Goal: Task Accomplishment & Management: Manage account settings

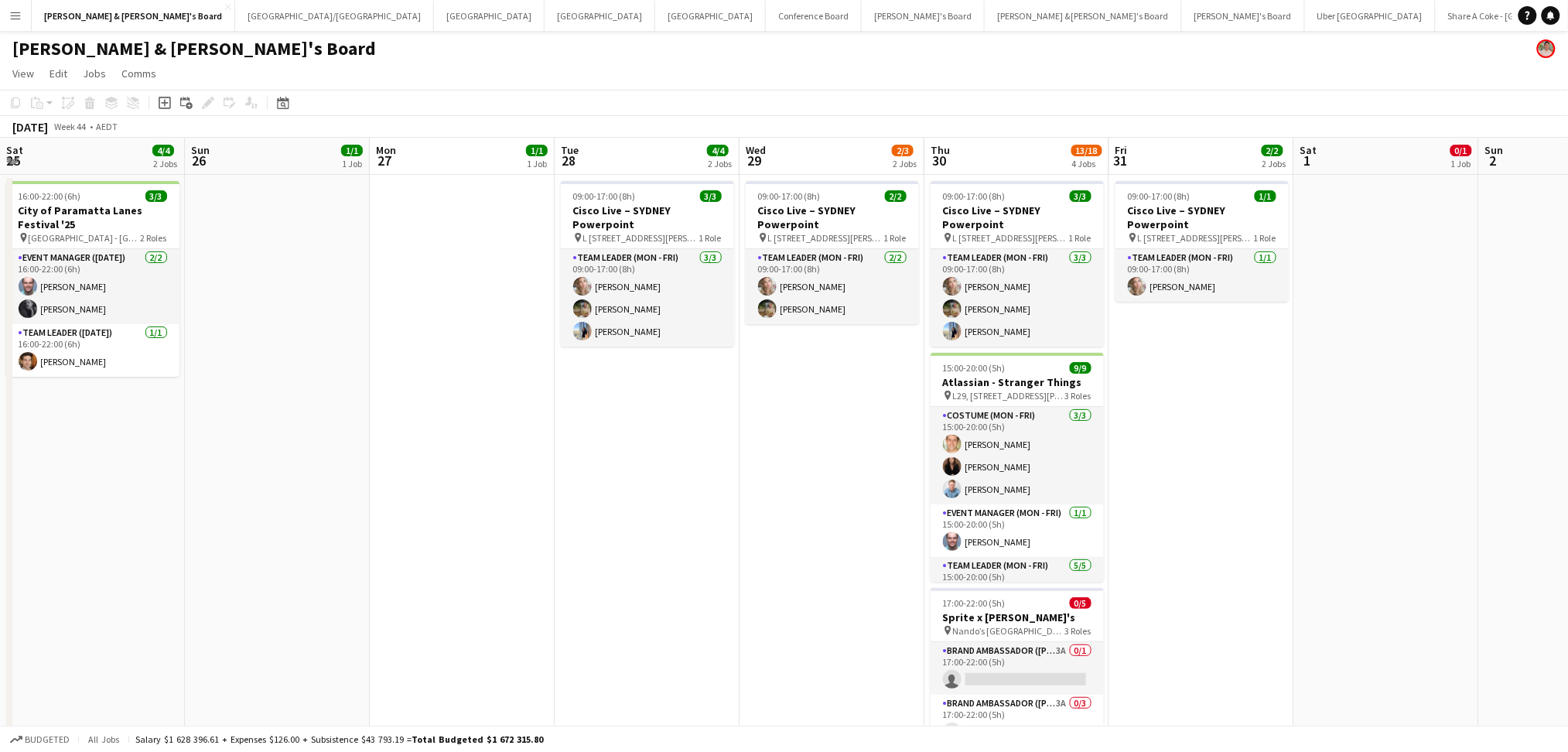
scroll to position [0, 477]
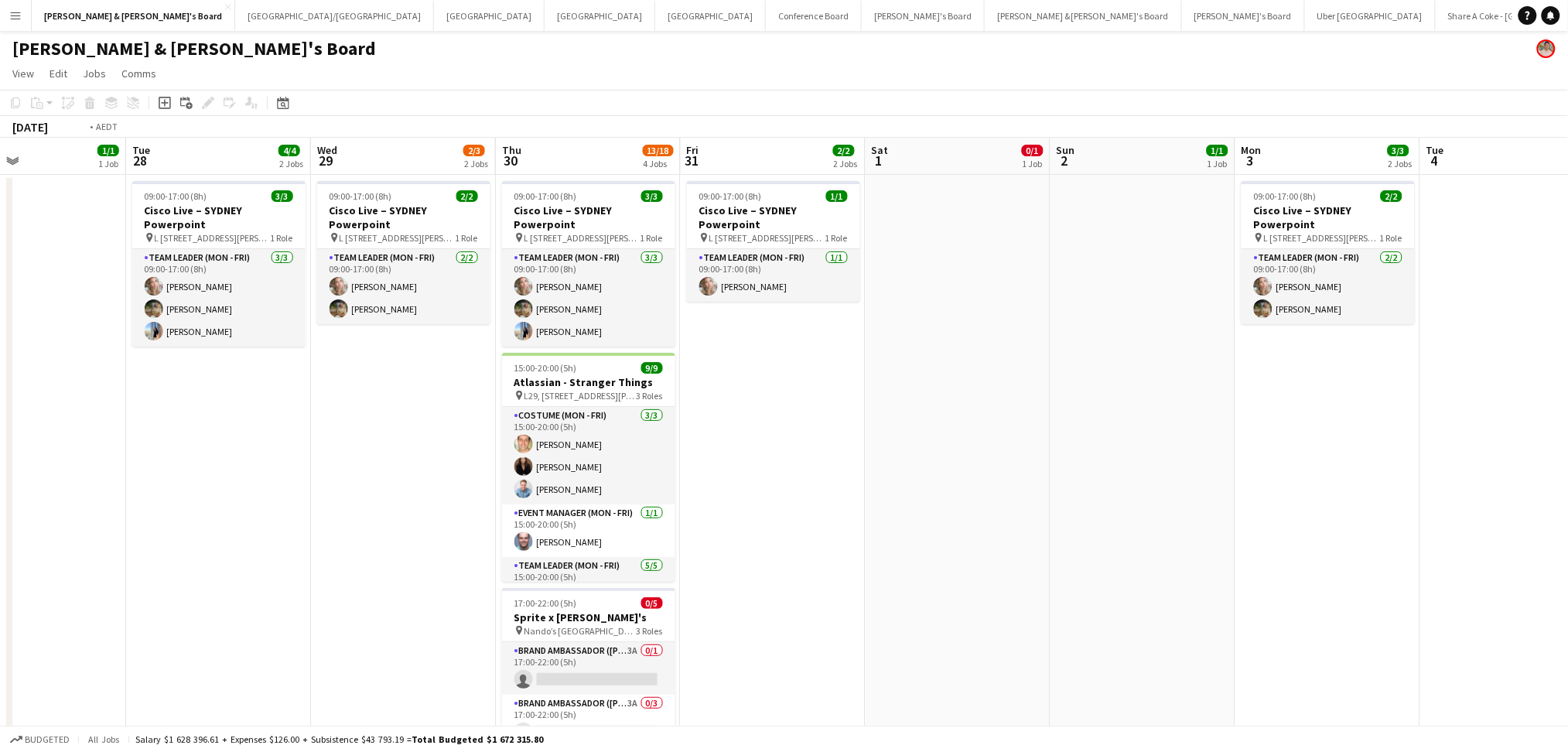
drag, startPoint x: 1148, startPoint y: 583, endPoint x: 1401, endPoint y: 573, distance: 253.2
click at [1403, 573] on app-calendar-viewport "Sat 25 4/4 2 Jobs Sun 26 1/1 1 Job Mon 27 1/1 1 Job Tue 28 4/4 2 Jobs Wed 29 2/…" at bounding box center [784, 585] width 1568 height 895
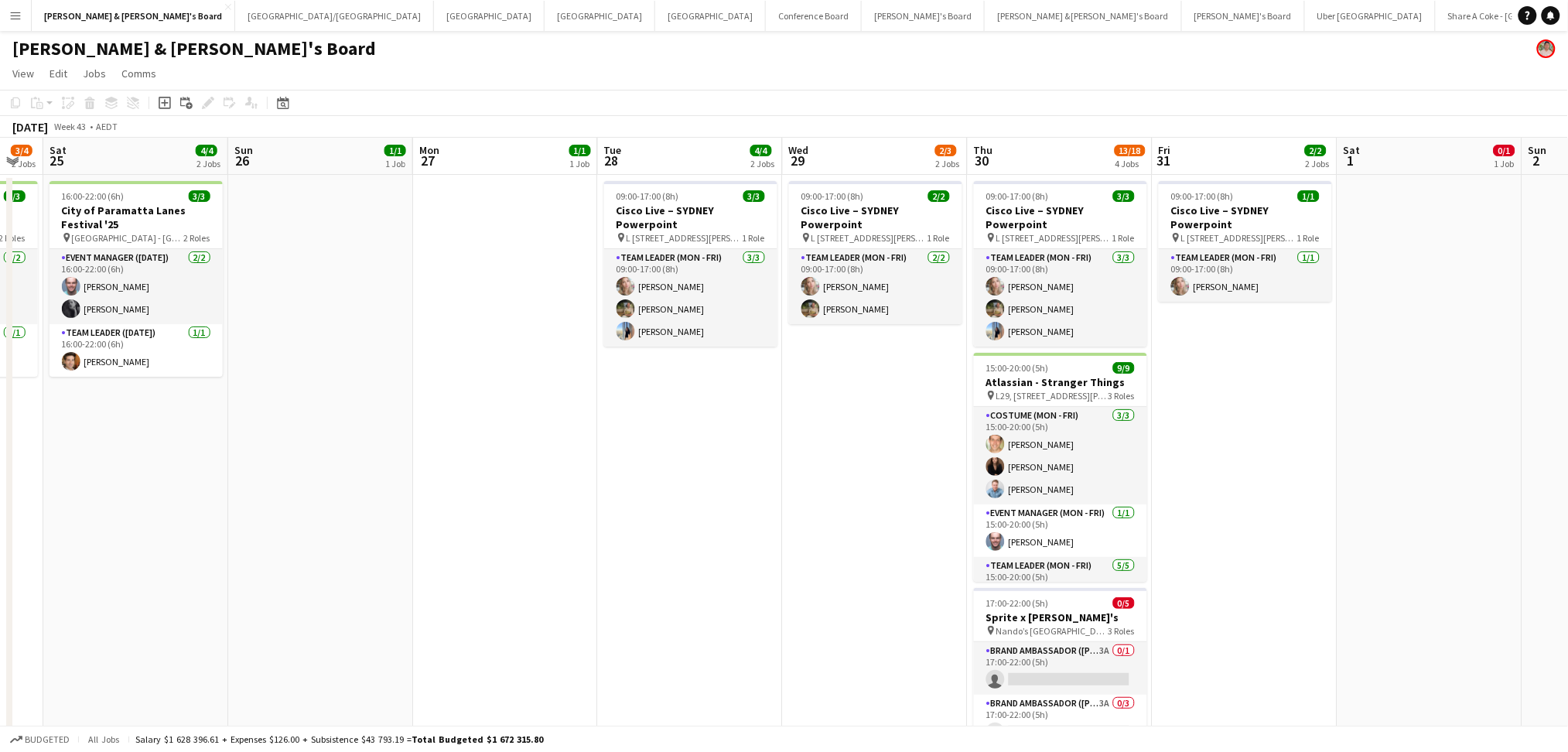
drag, startPoint x: 510, startPoint y: 515, endPoint x: 1145, endPoint y: 543, distance: 635.6
click at [1146, 543] on app-calendar-viewport "Wed 22 Thu 23 Fri 24 3/4 2 Jobs Sat 25 4/4 2 Jobs Sun 26 1/1 1 Job Mon 27 1/1 1…" at bounding box center [784, 585] width 1568 height 895
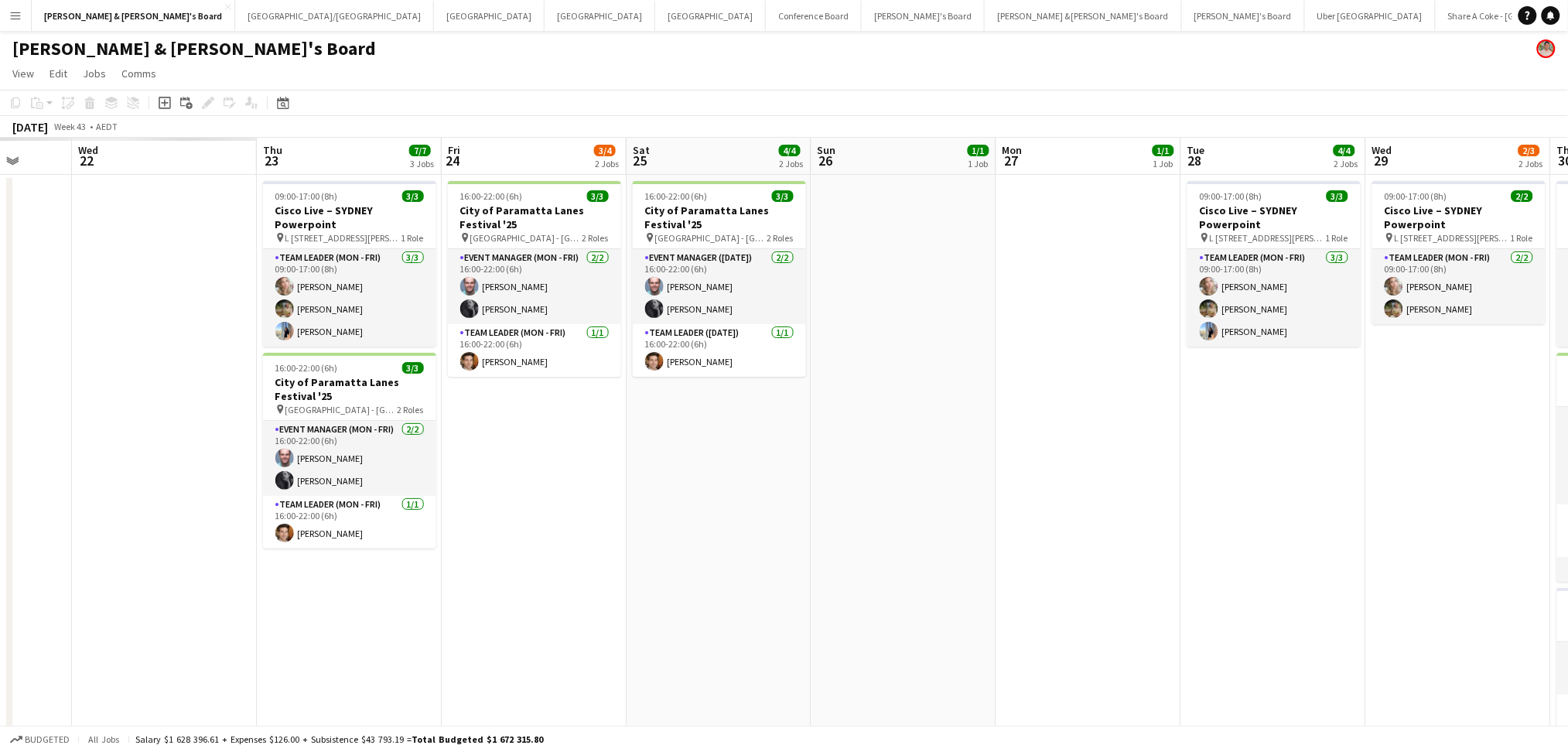
scroll to position [0, 404]
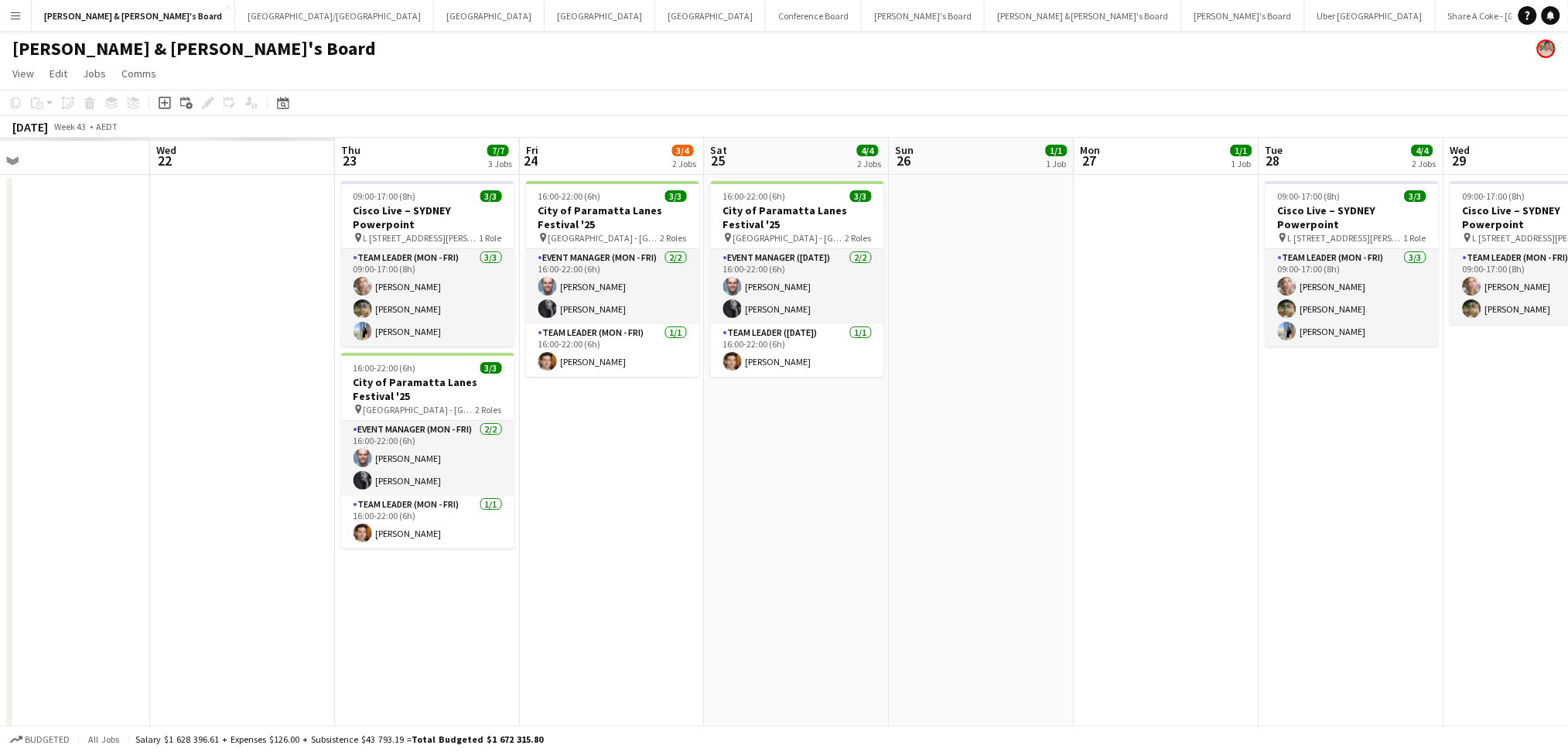
drag, startPoint x: 737, startPoint y: 540, endPoint x: 975, endPoint y: 557, distance: 238.6
click at [975, 557] on app-calendar-viewport "Sun 19 Mon 20 Tue 21 Wed 22 Thu 23 7/7 3 Jobs Fri 24 3/4 2 Jobs Sat 25 4/4 2 Jo…" at bounding box center [784, 585] width 1568 height 895
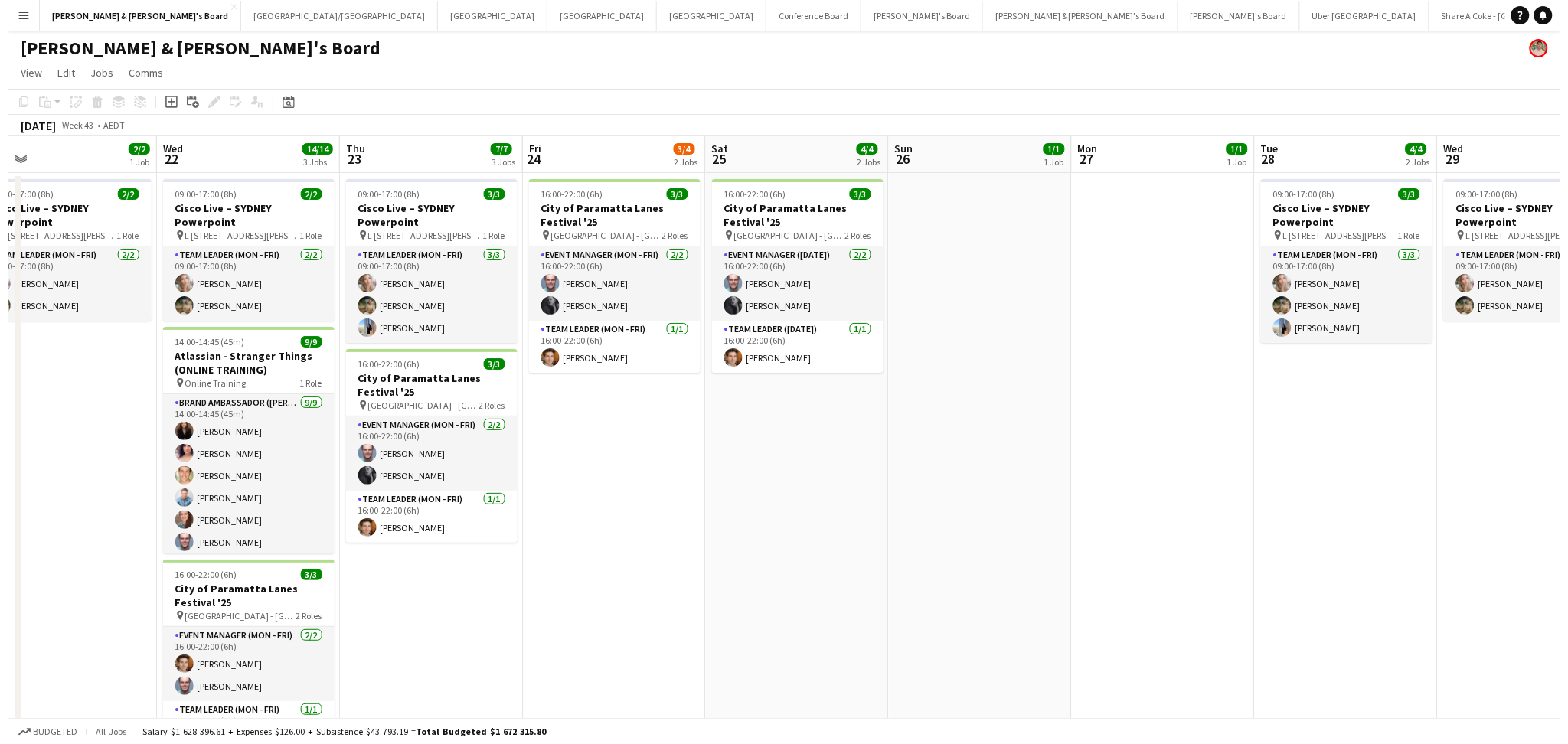
scroll to position [0, 484]
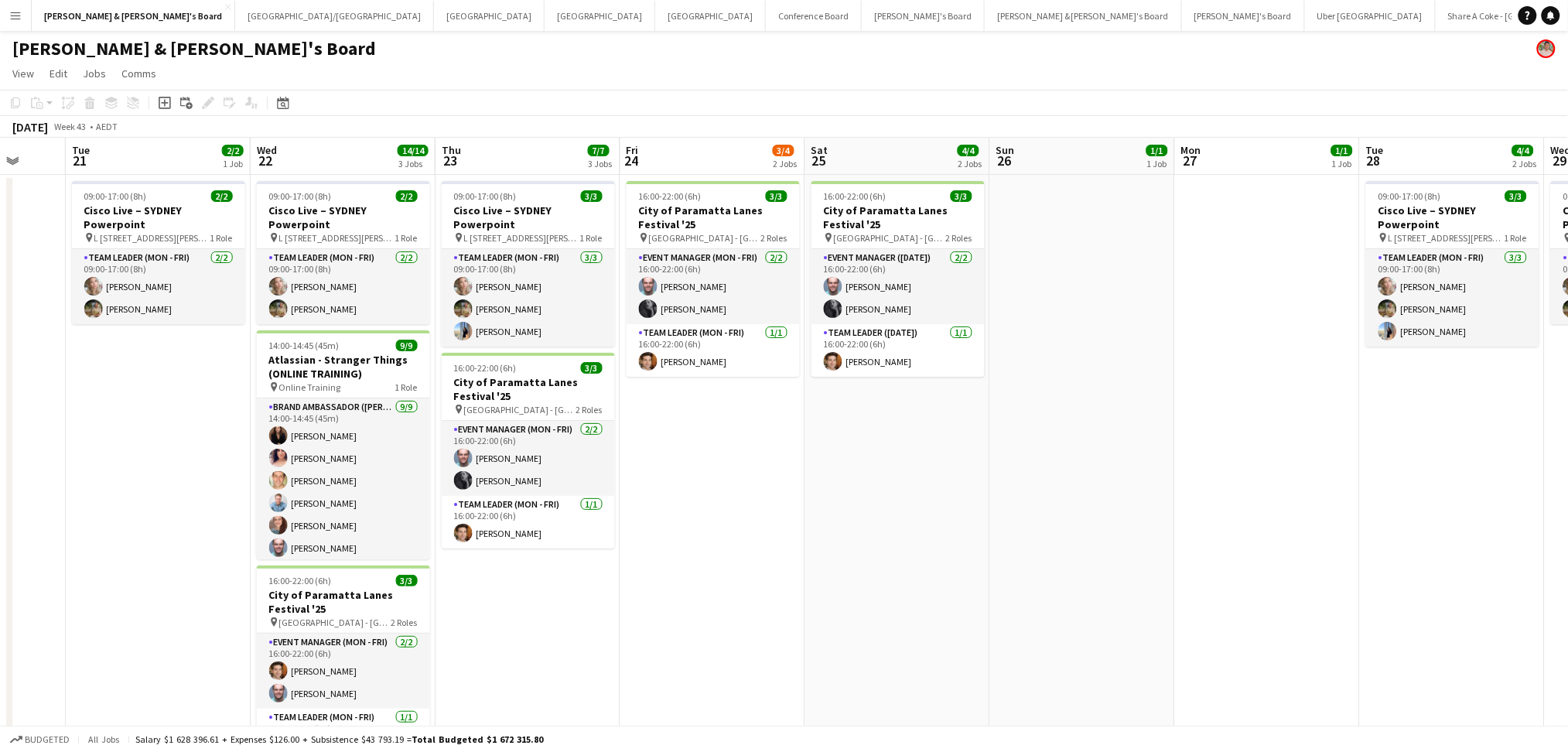
drag, startPoint x: 781, startPoint y: 543, endPoint x: 880, endPoint y: 542, distance: 99.0
click at [880, 542] on app-calendar-viewport "Sat 18 Sun 19 Mon 20 Tue 21 2/2 1 Job Wed 22 14/14 3 Jobs Thu 23 7/7 3 Jobs Fri…" at bounding box center [784, 585] width 1568 height 895
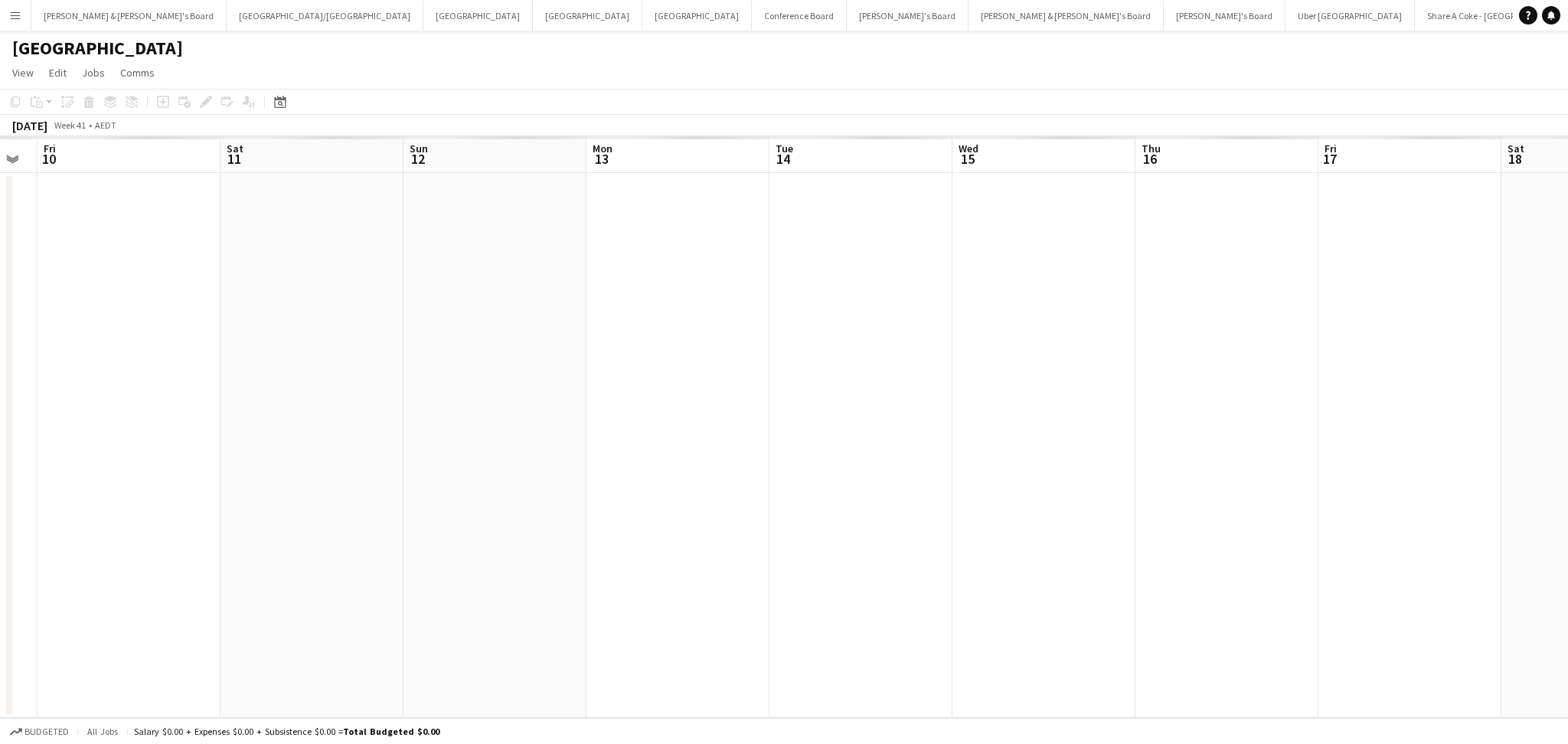
drag, startPoint x: 1232, startPoint y: 554, endPoint x: 712, endPoint y: 516, distance: 521.4
click at [716, 516] on app-calendar-viewport "Mon 6 Tue 7 Wed 8 Thu 9 Fri 10 Sat 11 Sun 12 Mon 13 Tue 14 Wed 15 Thu 16 Fri 17…" at bounding box center [784, 427] width 1568 height 581
drag, startPoint x: 1369, startPoint y: 549, endPoint x: 898, endPoint y: 490, distance: 474.7
click at [524, 456] on app-calendar-viewport "Wed 8 Thu 9 Fri 10 Sat 11 Sun 12 Mon 13 Tue 14 Wed 15 Thu 16 Fri 17 Sat 18 Sun …" at bounding box center [784, 427] width 1568 height 581
drag, startPoint x: 1267, startPoint y: 544, endPoint x: 773, endPoint y: 509, distance: 495.2
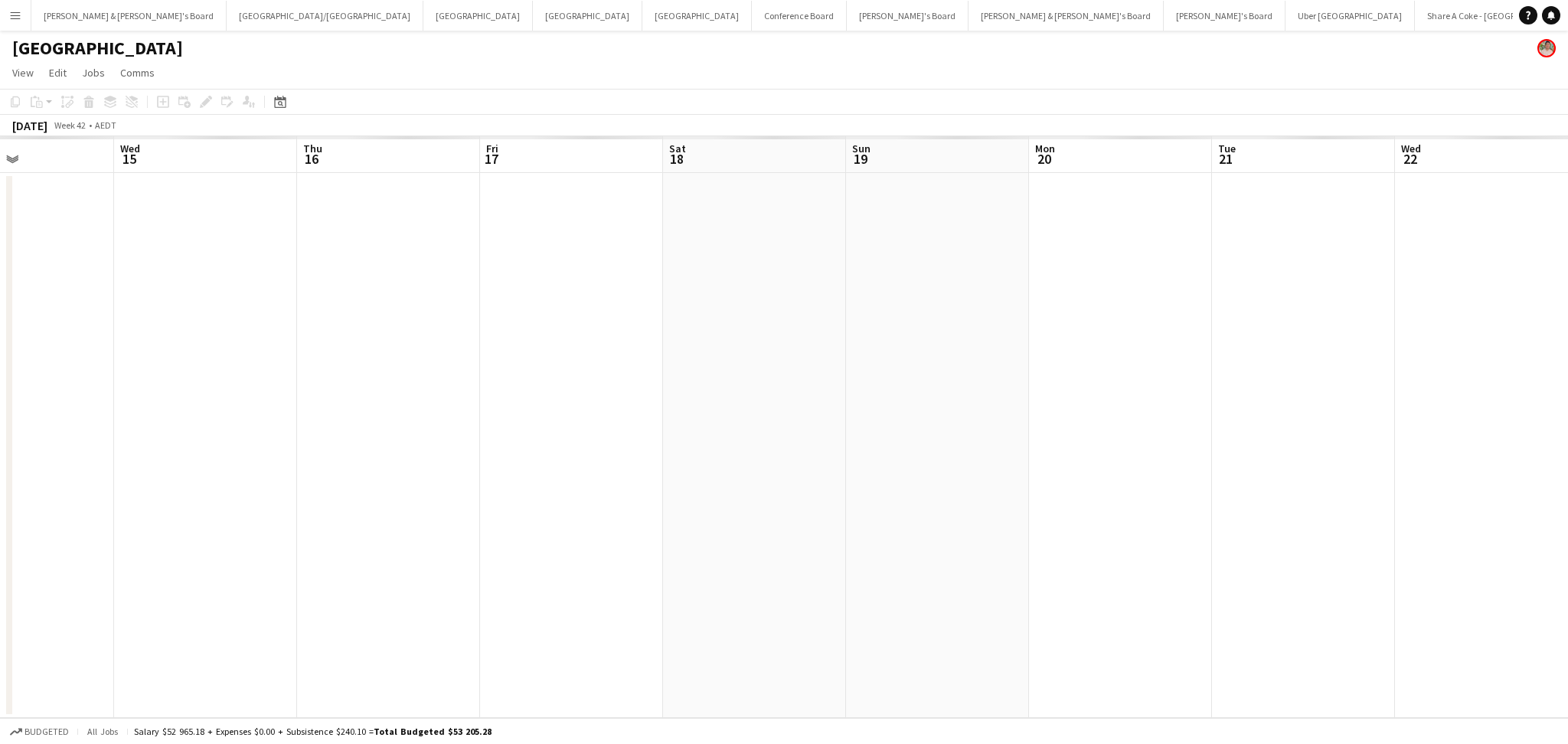
click at [773, 509] on app-calendar-viewport "Sat 11 Sun 12 Mon 13 Tue 14 Wed 15 Thu 16 Fri 17 Sat 18 Sun 19 Mon 20 Tue 21 We…" at bounding box center [784, 427] width 1568 height 581
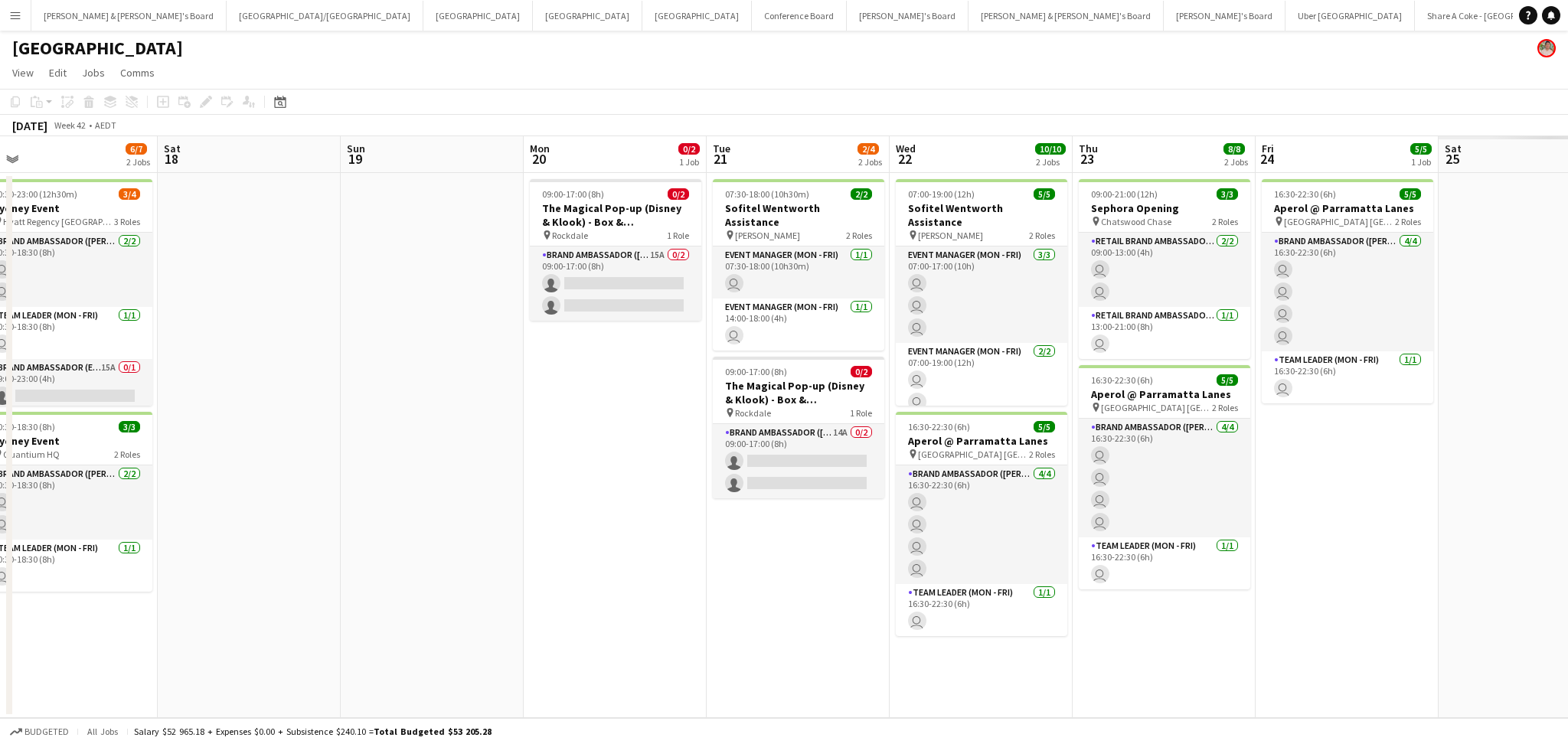
click at [670, 478] on app-calendar-viewport "Tue 14 Wed 15 Thu 16 Fri 17 6/7 2 Jobs Sat 18 Sun 19 Mon 20 0/2 1 Job Tue 21 2/…" at bounding box center [784, 427] width 1568 height 581
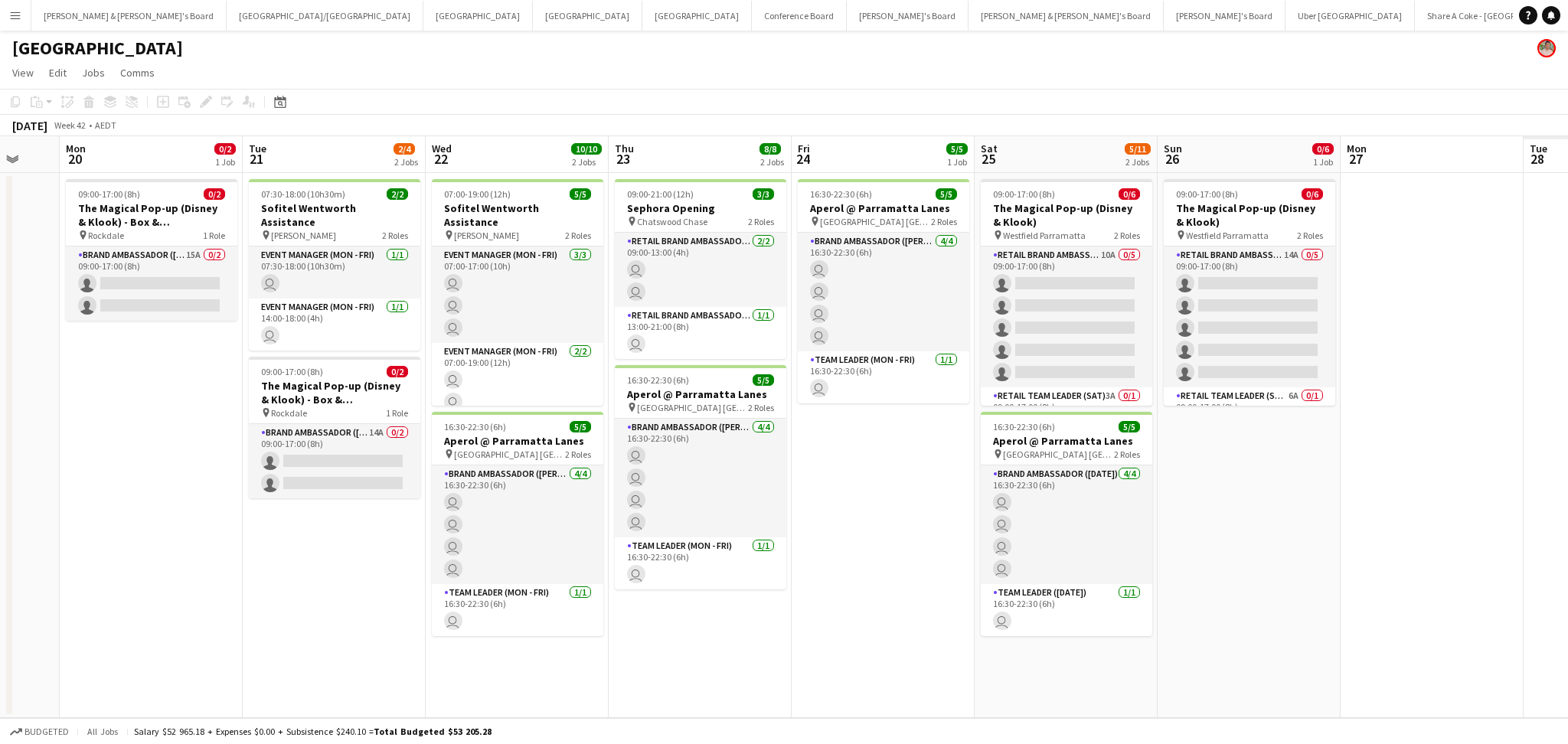
scroll to position [0, 682]
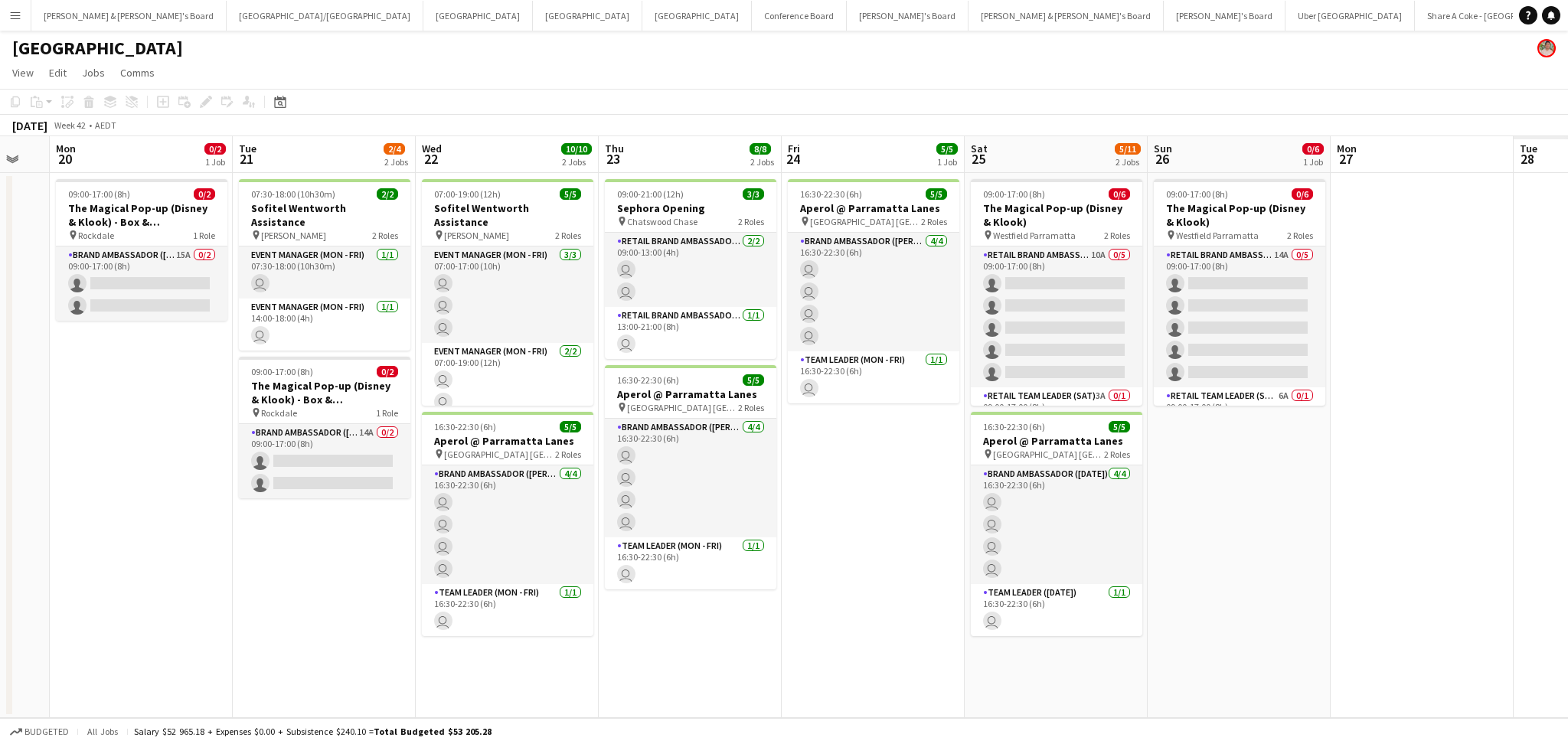
drag, startPoint x: 965, startPoint y: 541, endPoint x: 863, endPoint y: 532, distance: 102.4
click at [863, 532] on app-calendar-viewport "Thu 16 Fri 17 6/7 2 Jobs Sat 18 Sun 19 Mon 20 0/2 1 Job Tue 21 2/4 2 Jobs Wed 2…" at bounding box center [784, 427] width 1568 height 581
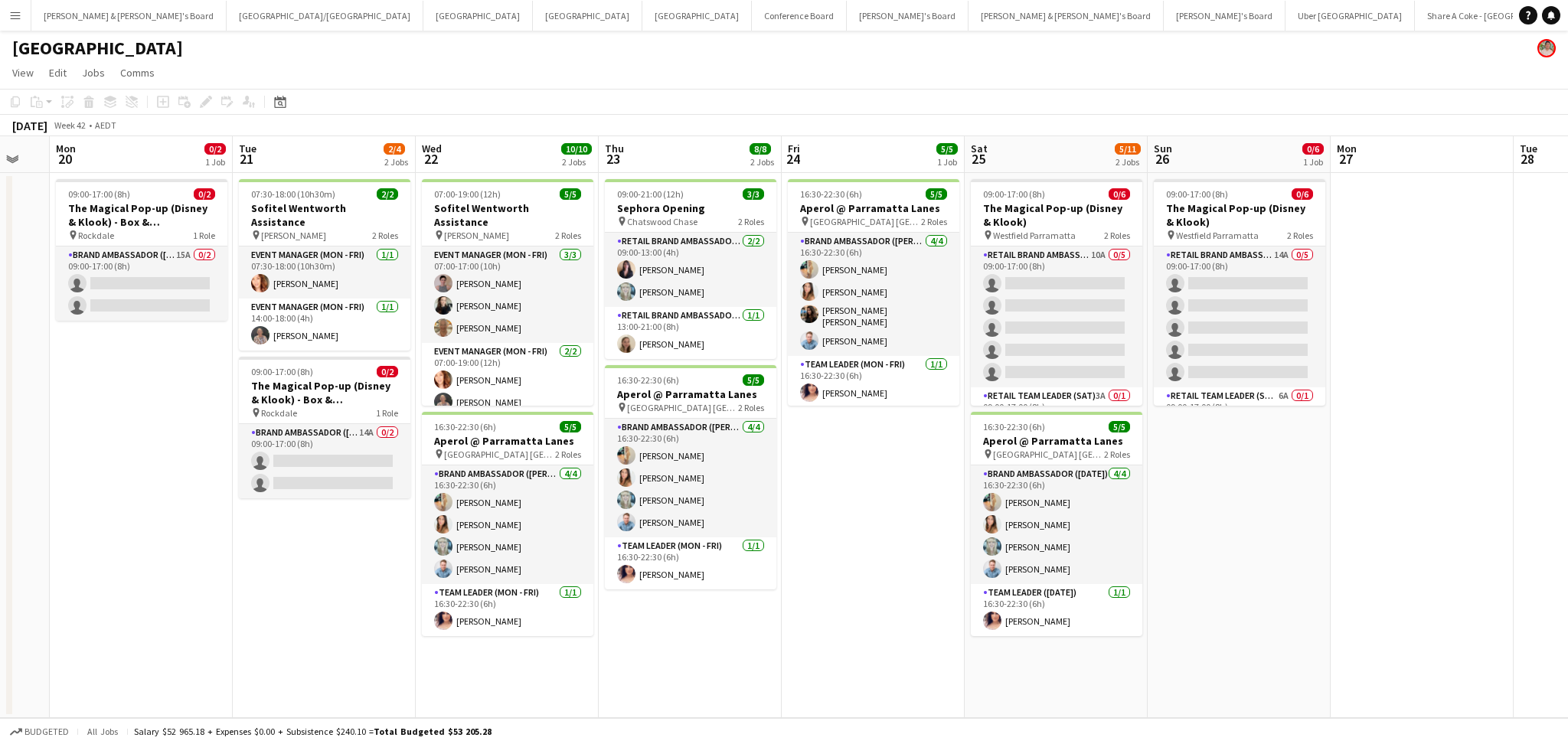
click at [82, 428] on app-date-cell "09:00-17:00 (8h) 0/2 The Magical Pop-up (Disney & Klook) - Box & Merchandise Pa…" at bounding box center [141, 445] width 183 height 545
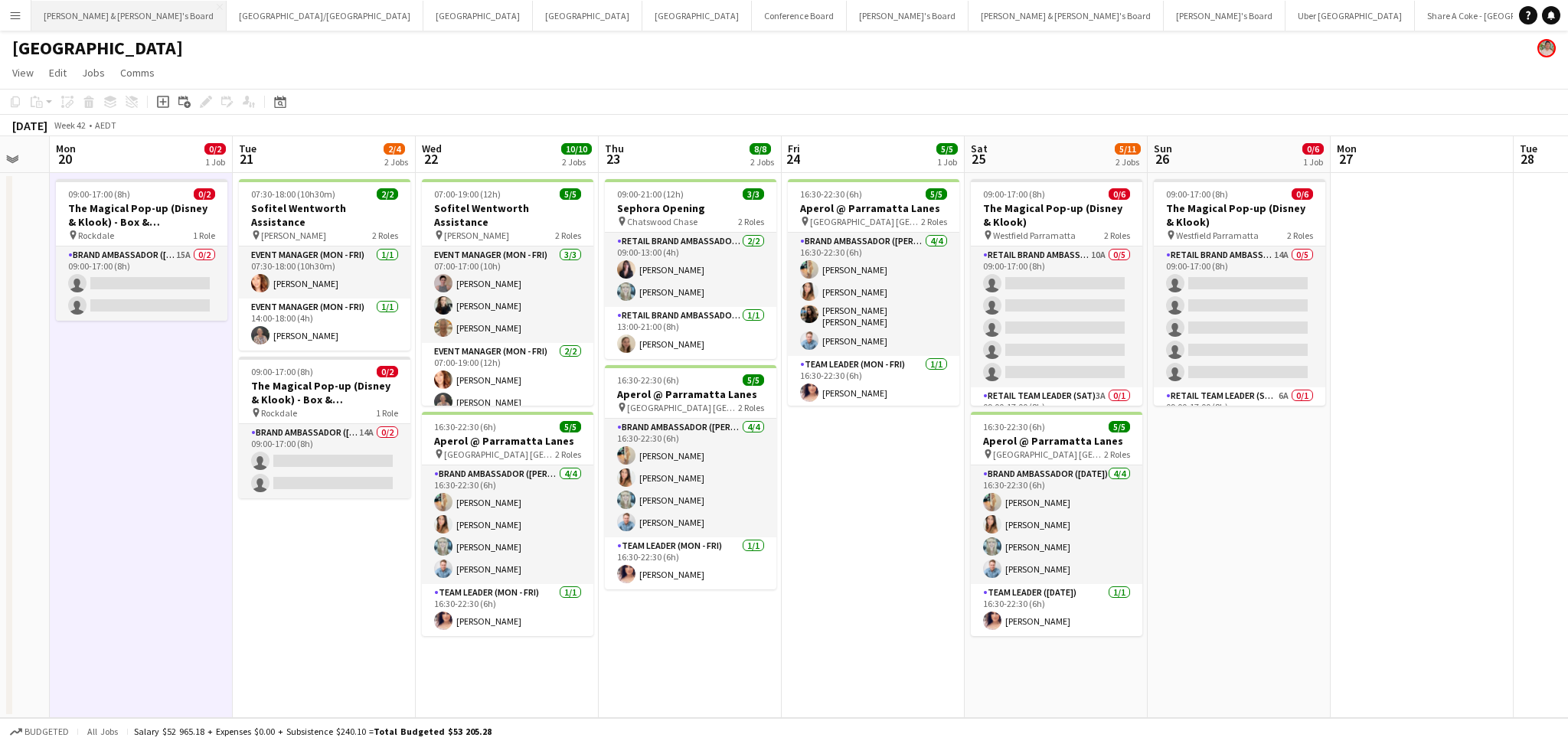
click at [104, 16] on button "[PERSON_NAME] & [PERSON_NAME]'s Board Close" at bounding box center [129, 16] width 195 height 30
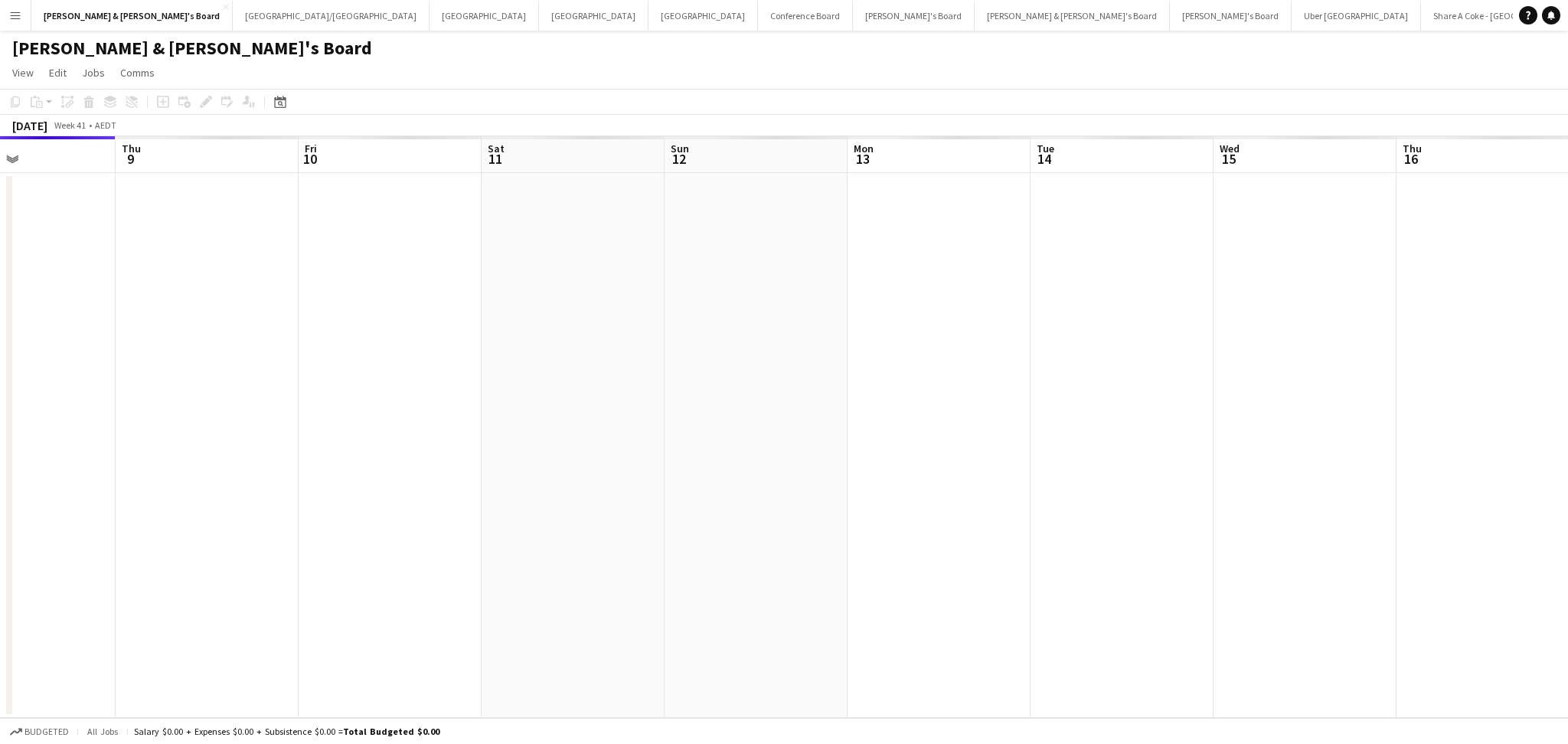
click at [335, 447] on app-calendar-viewport "Sun 5 Mon 6 Tue 7 Wed 8 Thu 9 Fri 10 Sat 11 Sun 12 Mon 13 Tue 14 Wed 15 Thu 16 …" at bounding box center [784, 427] width 1568 height 581
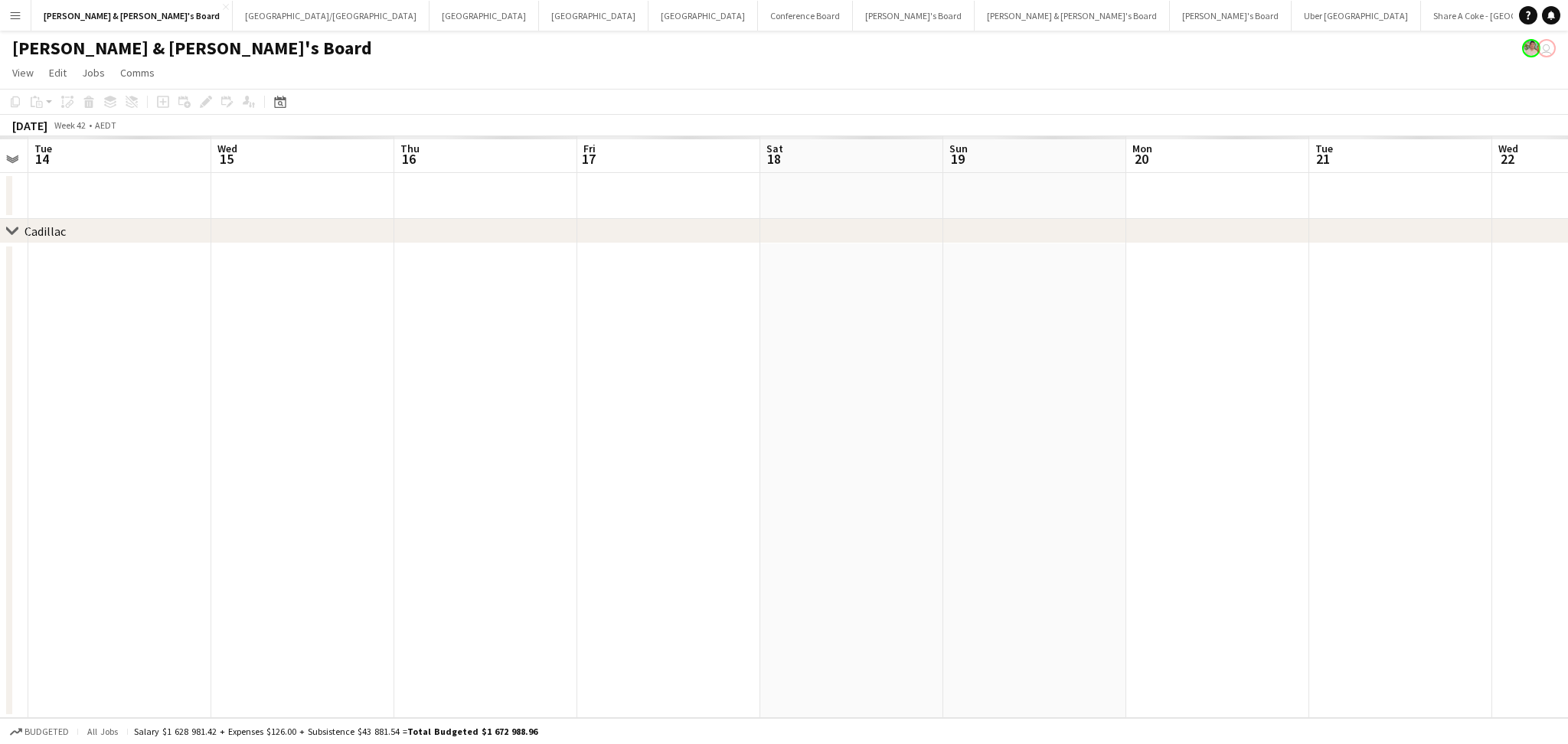
drag, startPoint x: 1038, startPoint y: 527, endPoint x: 296, endPoint y: 489, distance: 743.0
click at [296, 489] on app-calendar-viewport "Sat 11 Sun 12 Mon 13 Tue 14 Wed 15 Thu 16 Fri 17 Sat 18 Sun 19 Mon 20 Tue 21 We…" at bounding box center [784, 427] width 1568 height 581
drag, startPoint x: 1086, startPoint y: 607, endPoint x: 503, endPoint y: 603, distance: 583.0
click at [503, 603] on app-calendar-viewport "Wed 15 Thu 16 Fri 17 Sat 18 Sun 19 Mon 20 Tue 21 Wed 22 Thu 23 Fri 24 Sat 25 Su…" at bounding box center [784, 427] width 1568 height 581
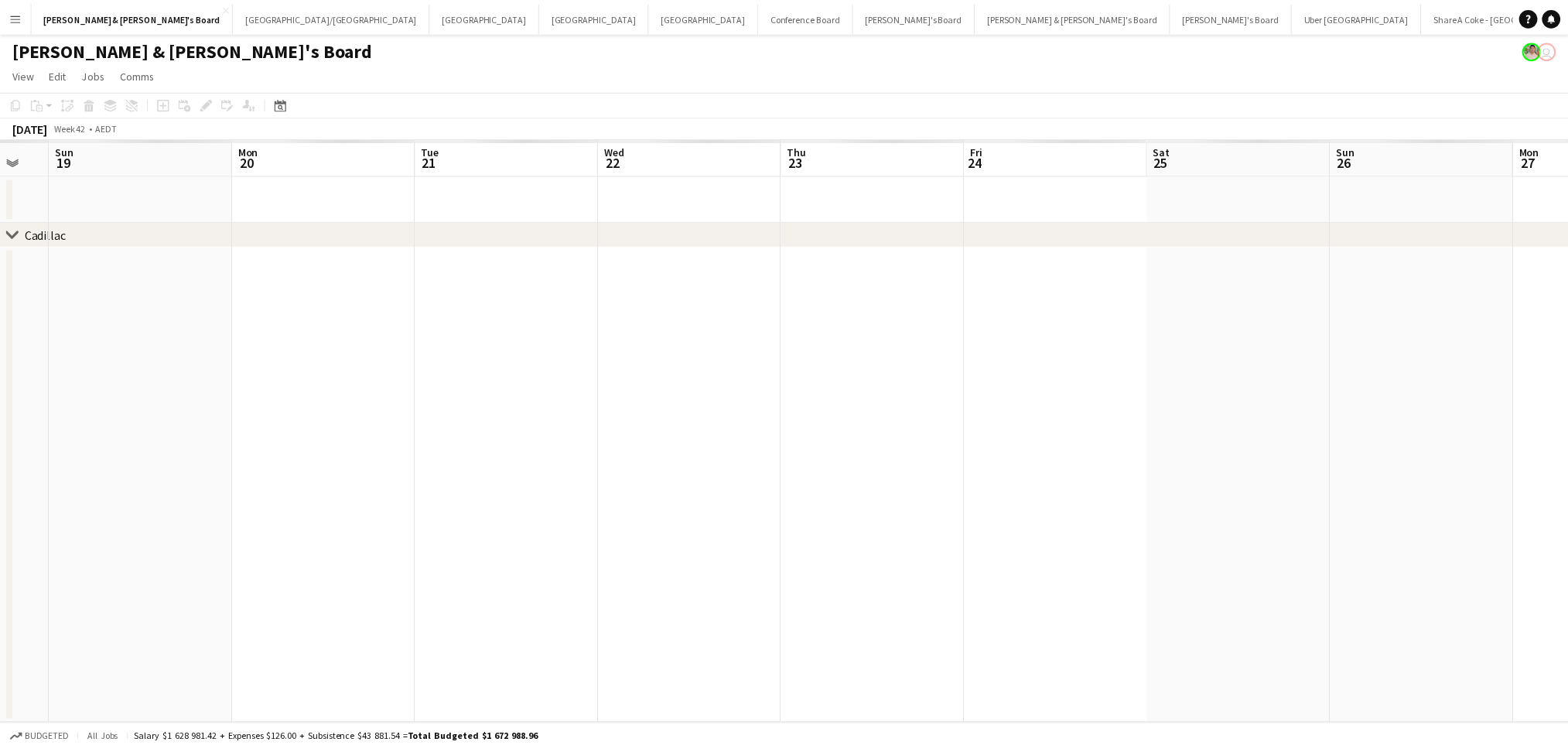
scroll to position [0, 388]
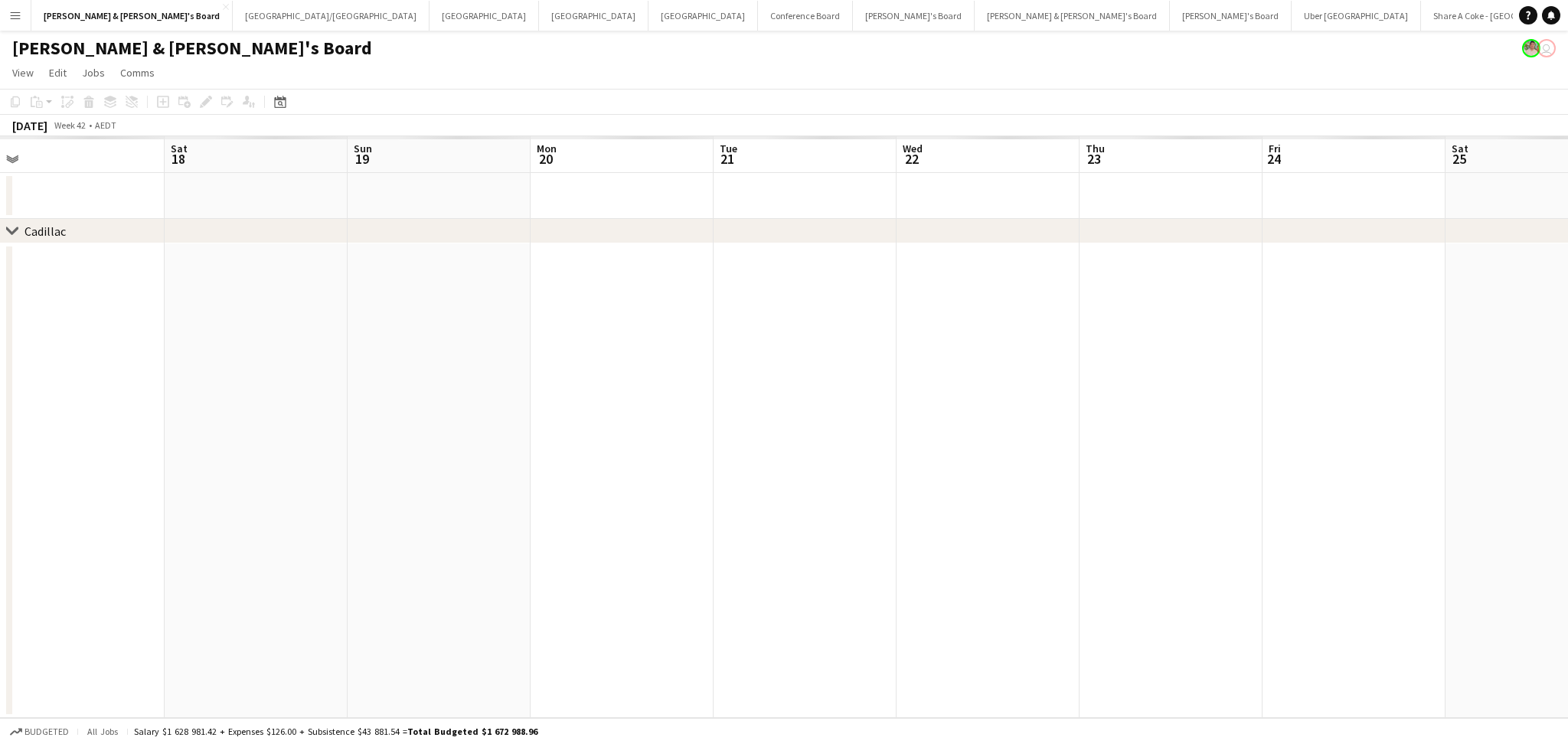
drag, startPoint x: 866, startPoint y: 617, endPoint x: 601, endPoint y: 604, distance: 265.3
click at [601, 604] on app-calendar-viewport "Wed 15 Thu 16 Fri 17 Sat 18 Sun 19 Mon 20 Tue 21 Wed 22 Thu 23 Fri 24 Sat 25 Su…" at bounding box center [784, 427] width 1568 height 581
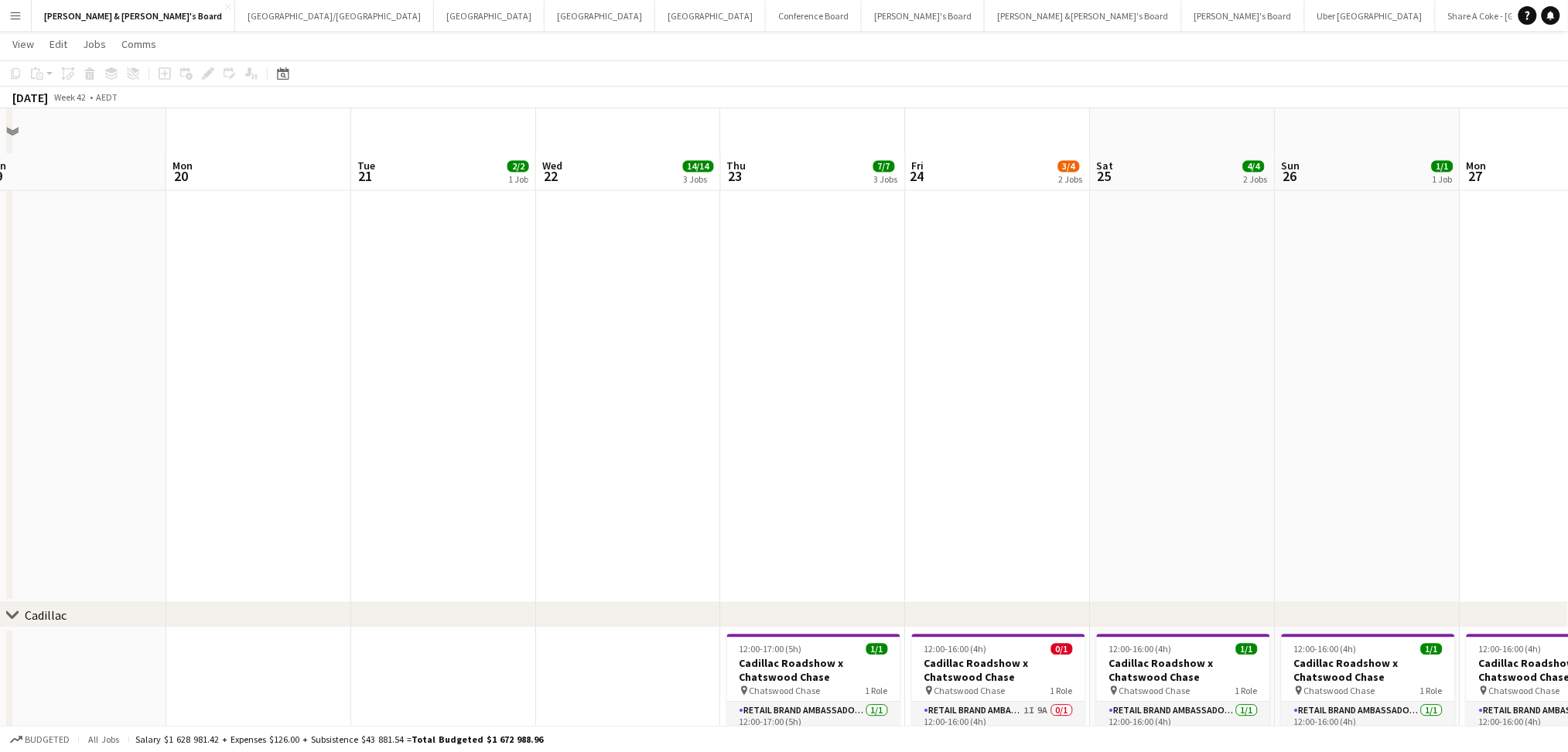
scroll to position [1159, 0]
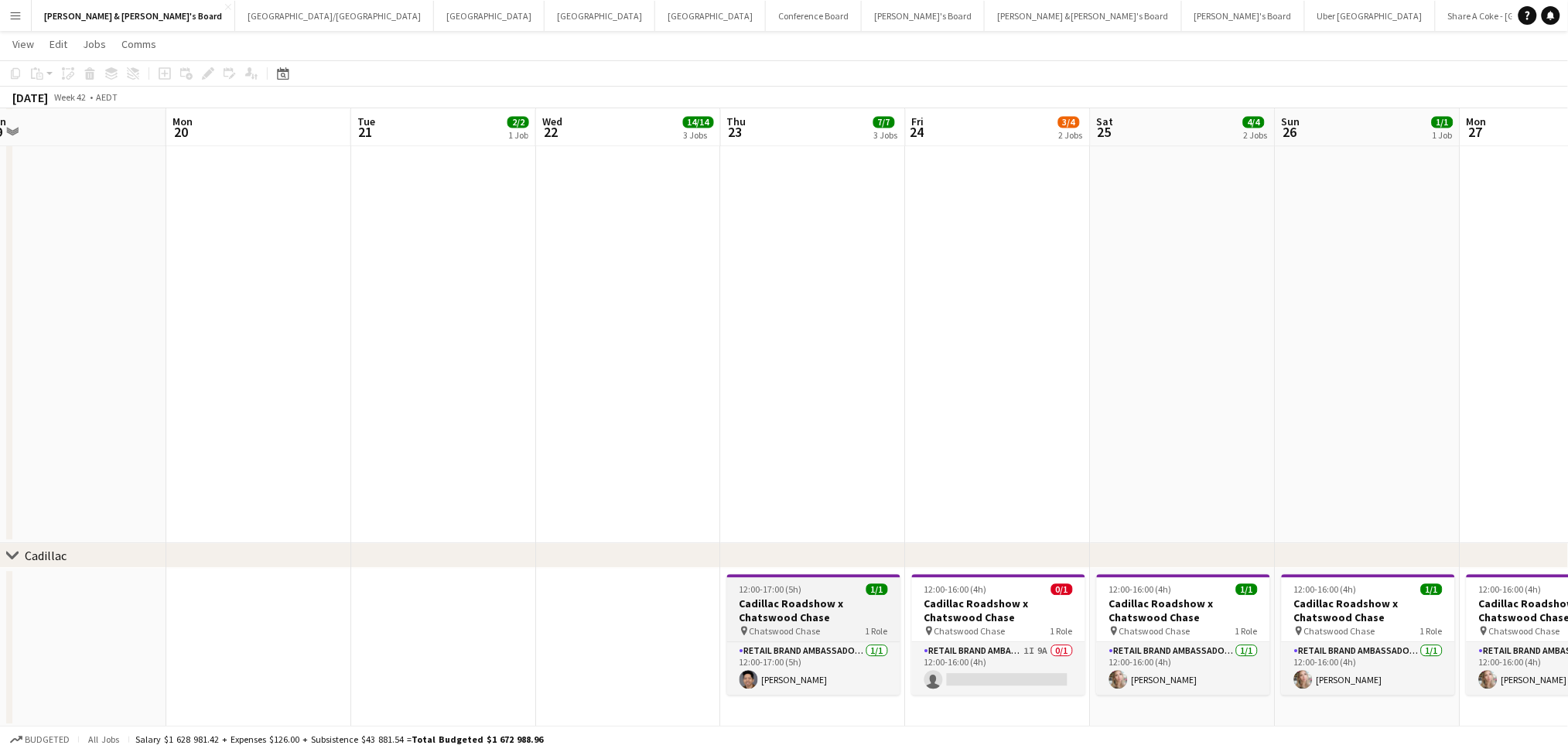
click at [774, 612] on h3 "Cadillac Roadshow x Chatswood Chase" at bounding box center [813, 611] width 173 height 28
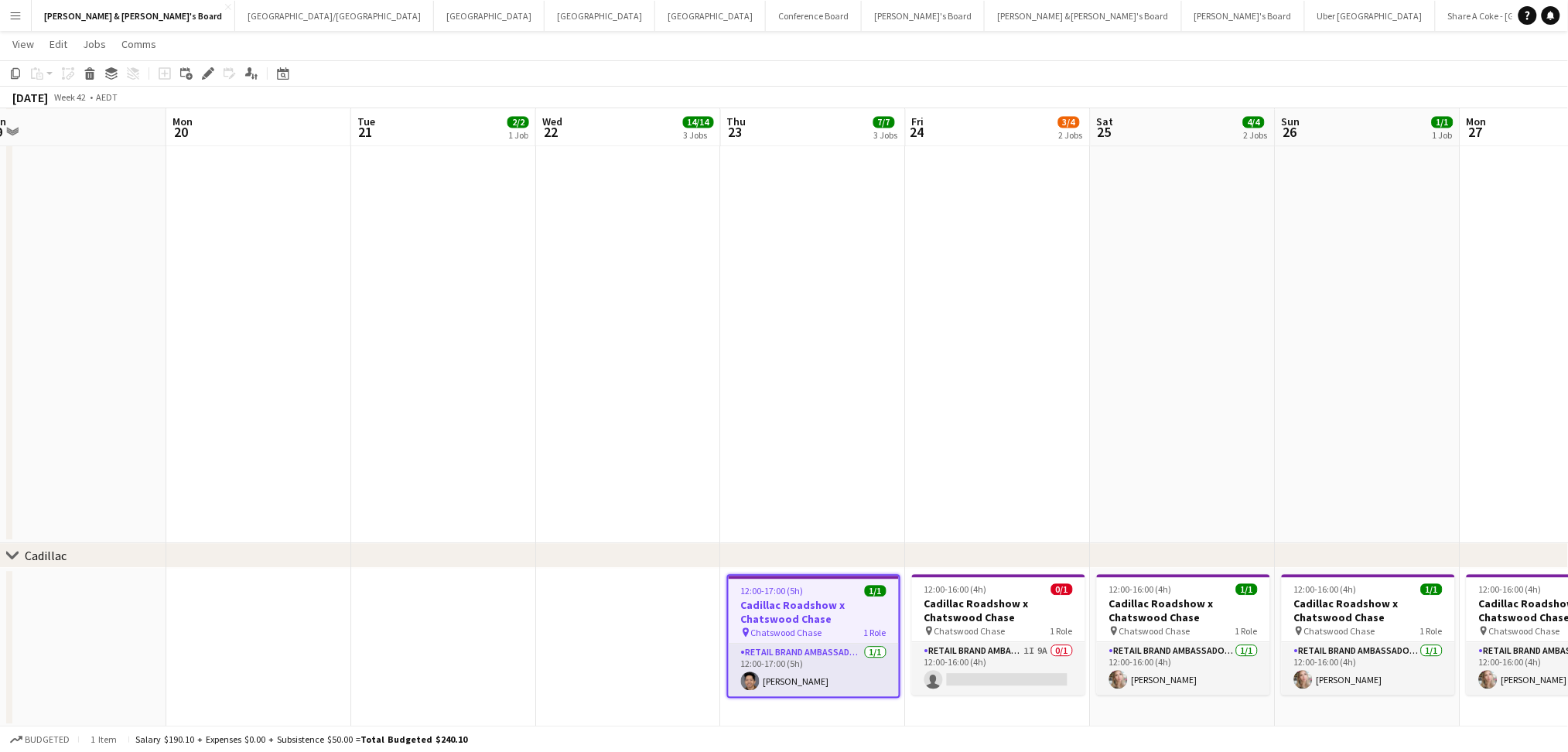
click at [774, 612] on h3 "Cadillac Roadshow x Chatswood Chase" at bounding box center [813, 613] width 170 height 28
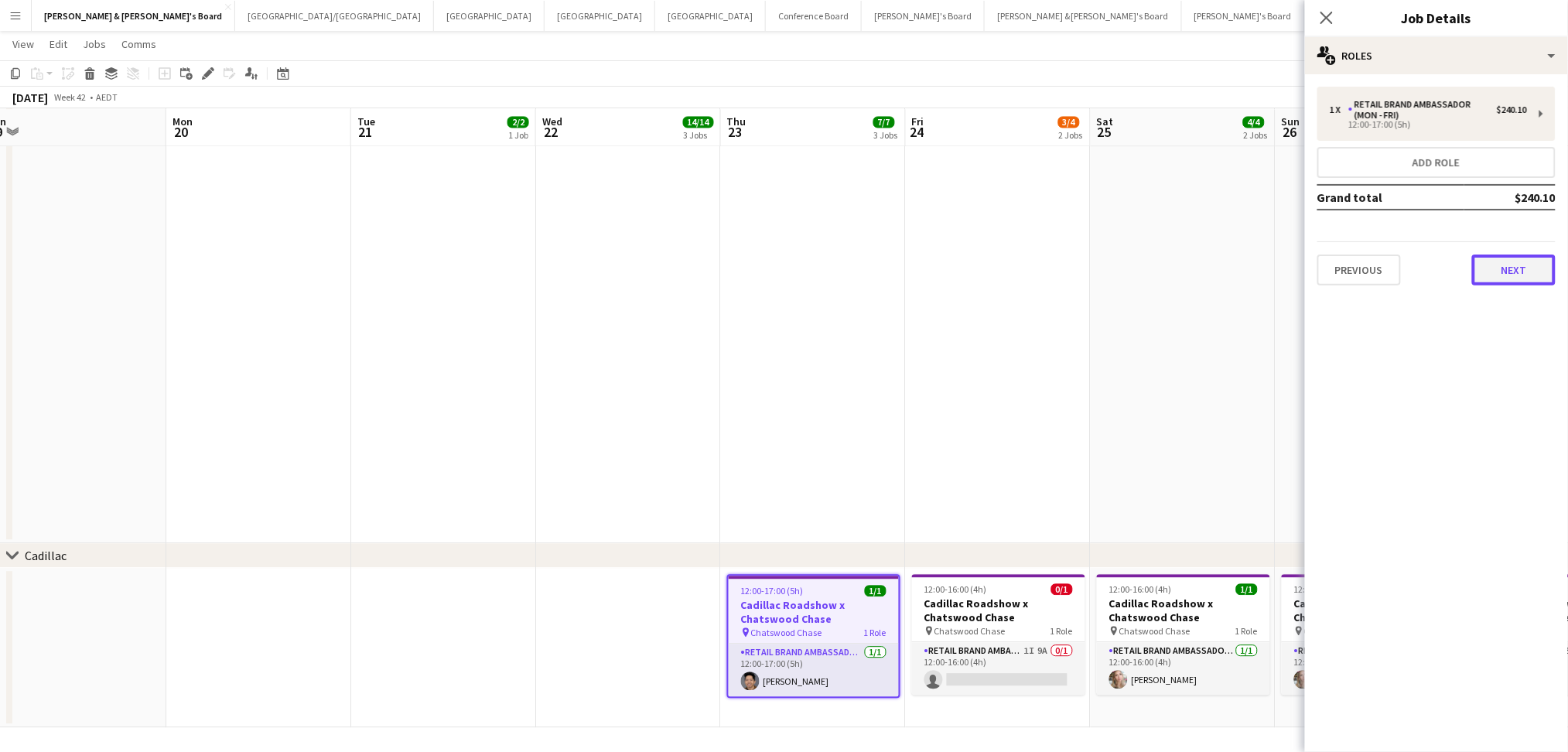
click at [1485, 260] on button "Next" at bounding box center [1513, 270] width 84 height 31
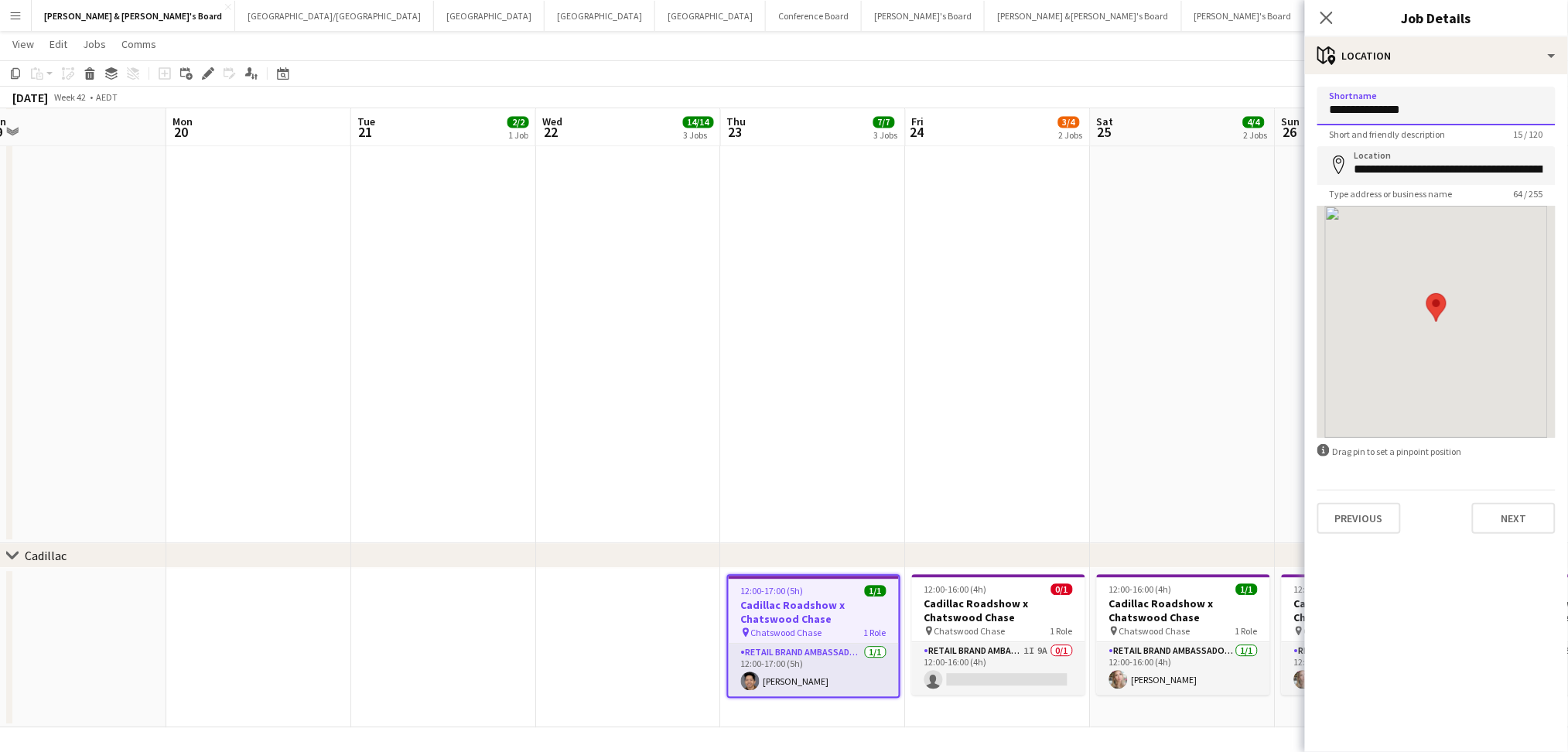
click at [1384, 105] on input "**********" at bounding box center [1436, 106] width 238 height 39
click at [1384, 106] on input "**********" at bounding box center [1436, 106] width 238 height 39
drag, startPoint x: 1384, startPoint y: 106, endPoint x: 1378, endPoint y: 119, distance: 14.3
click at [1384, 106] on input "**********" at bounding box center [1436, 106] width 238 height 39
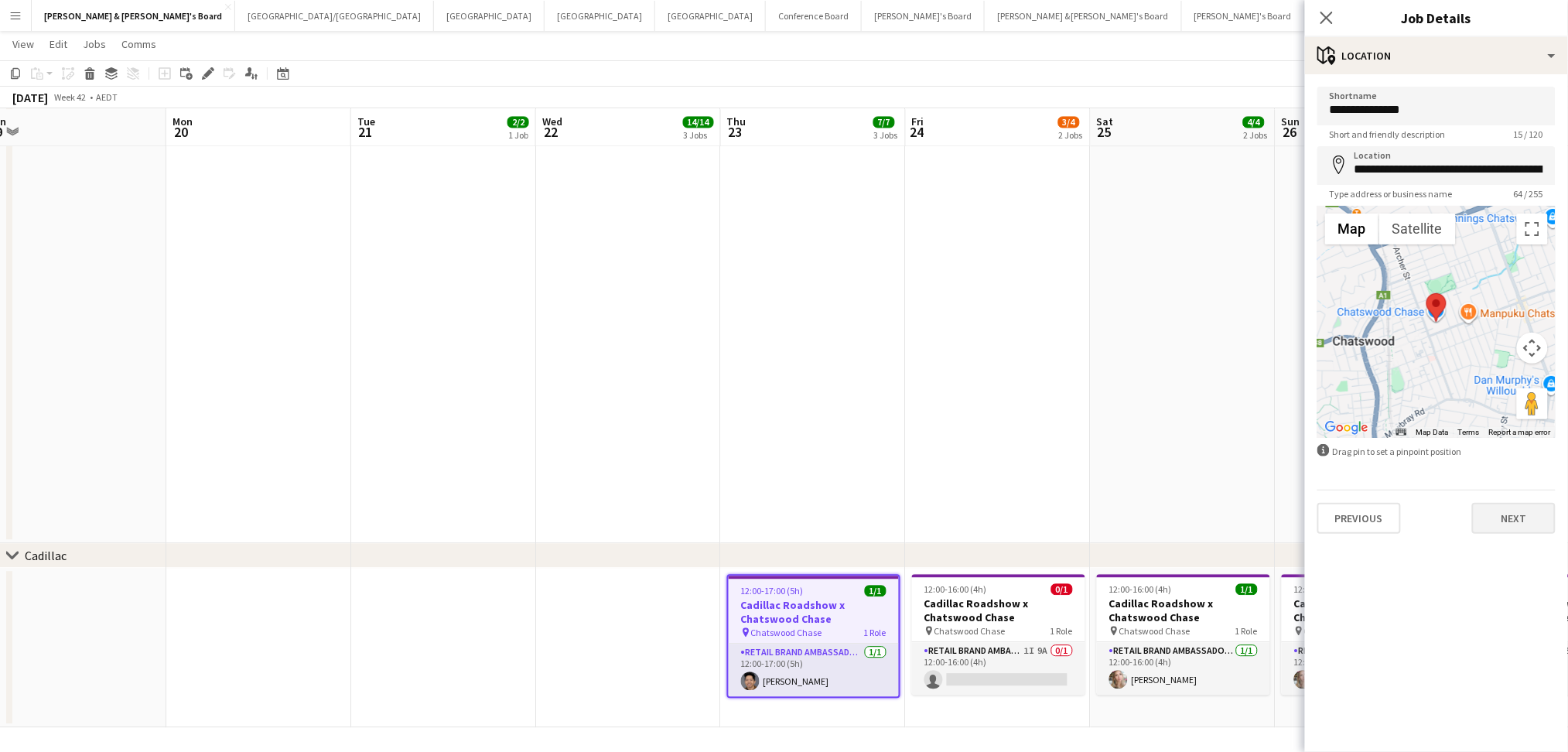
drag, startPoint x: 1531, startPoint y: 494, endPoint x: 1517, endPoint y: 515, distance: 25.2
click at [1525, 498] on div "Previous Next" at bounding box center [1436, 512] width 238 height 44
click at [1517, 515] on button "Next" at bounding box center [1513, 518] width 84 height 31
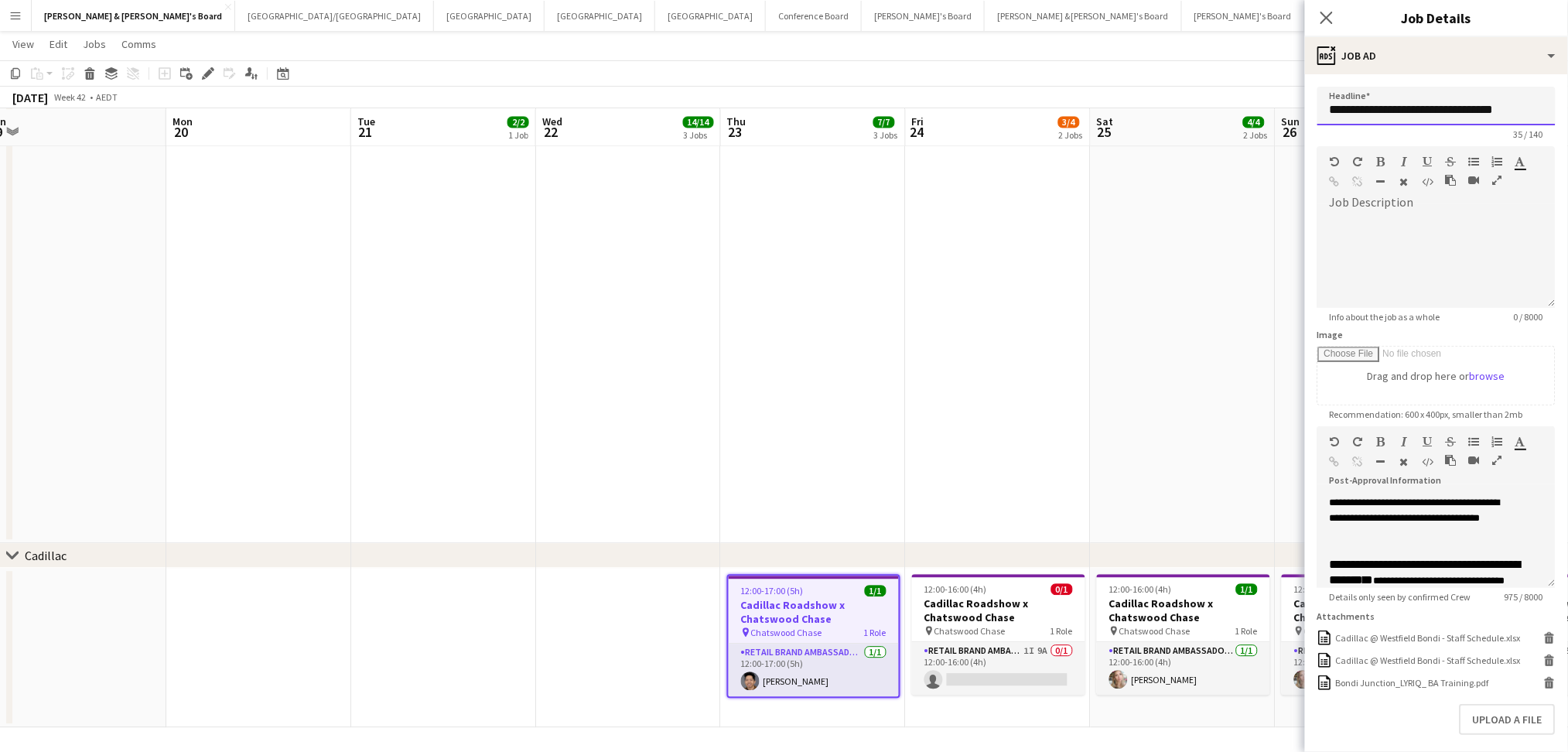
click at [1395, 111] on input "**********" at bounding box center [1436, 106] width 238 height 39
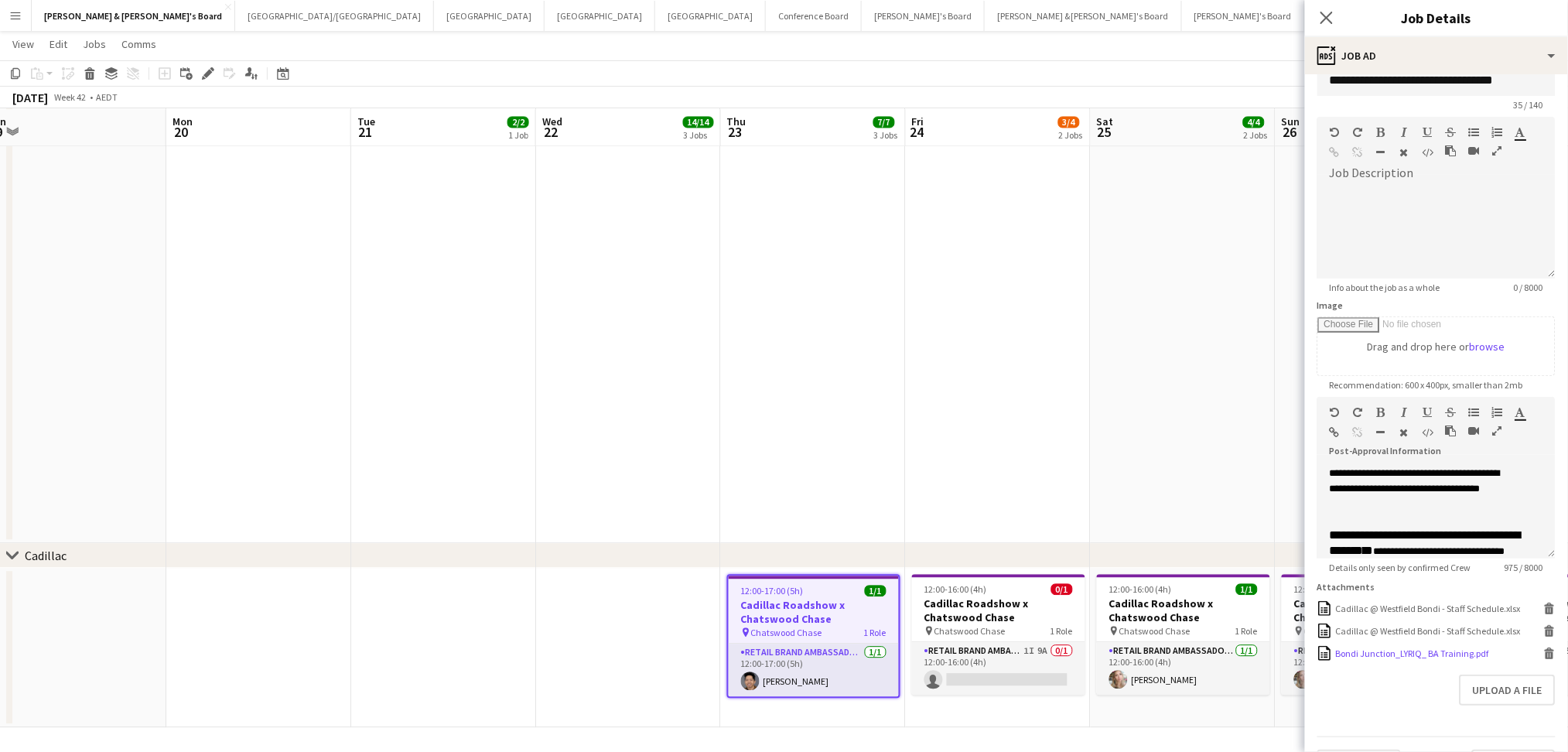
scroll to position [78, 0]
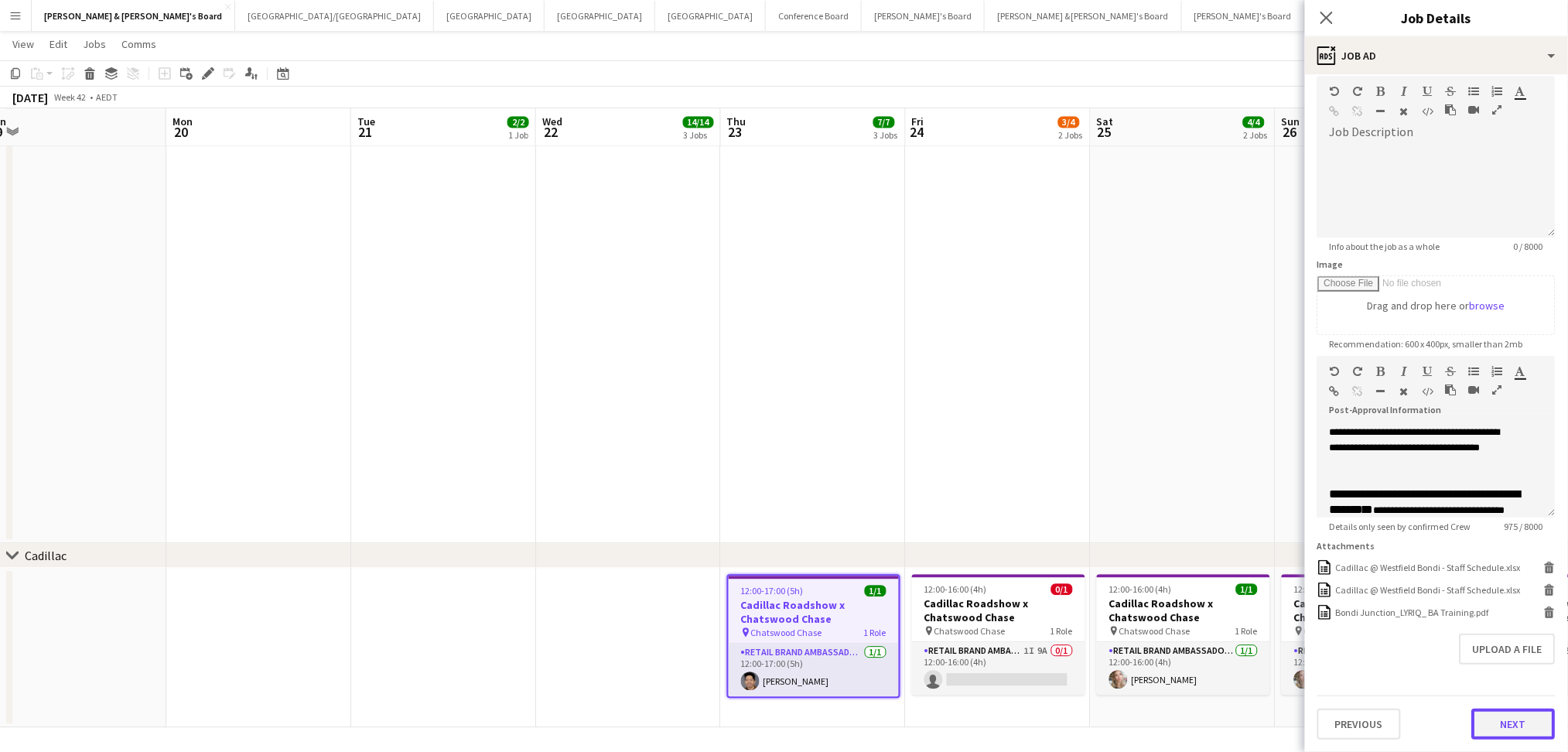
click at [1491, 718] on button "Next" at bounding box center [1513, 724] width 84 height 31
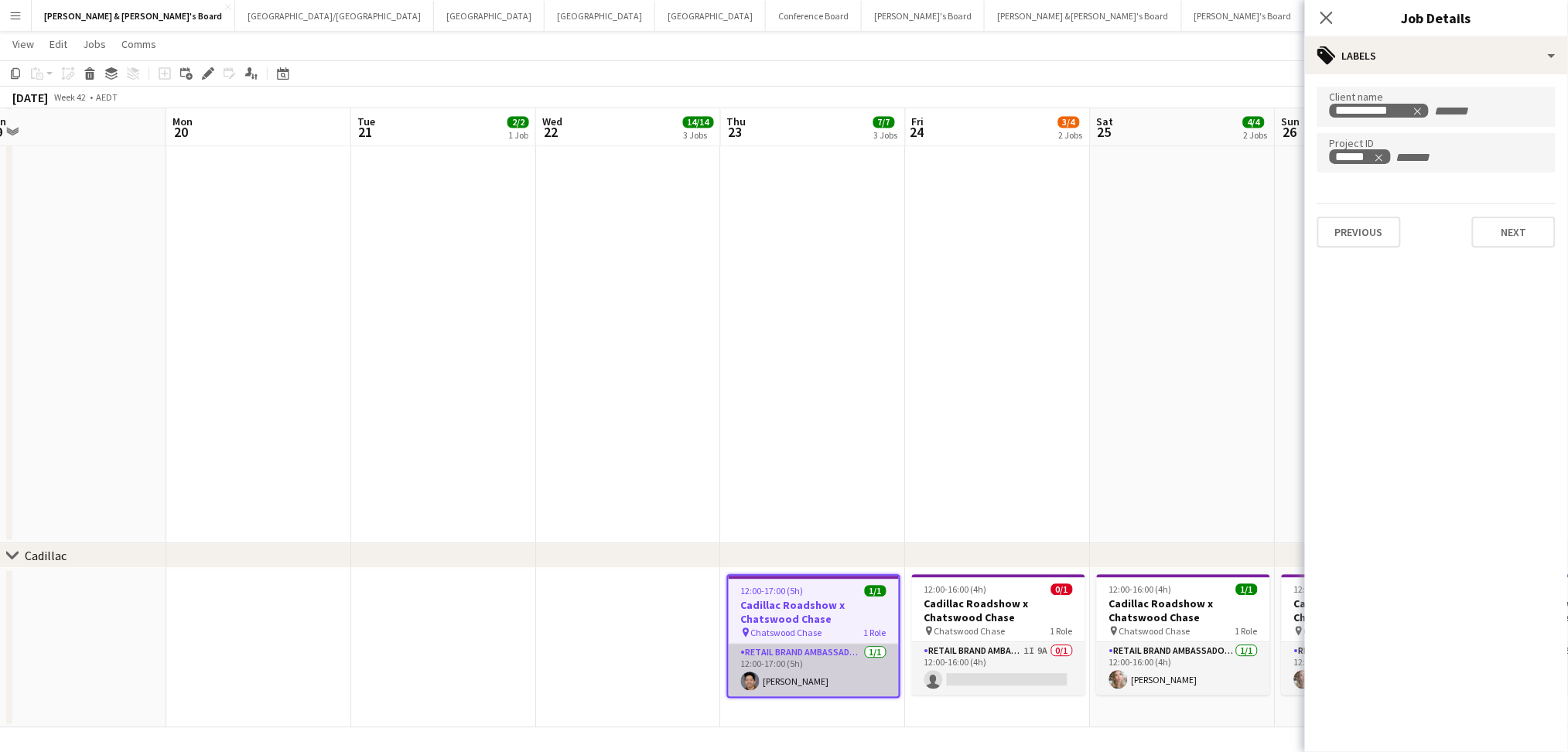
click at [799, 688] on app-card-role "RETAIL Brand Ambassador (Mon - Fri) [DATE] 12:00-17:00 (5h) [PERSON_NAME]" at bounding box center [813, 669] width 170 height 53
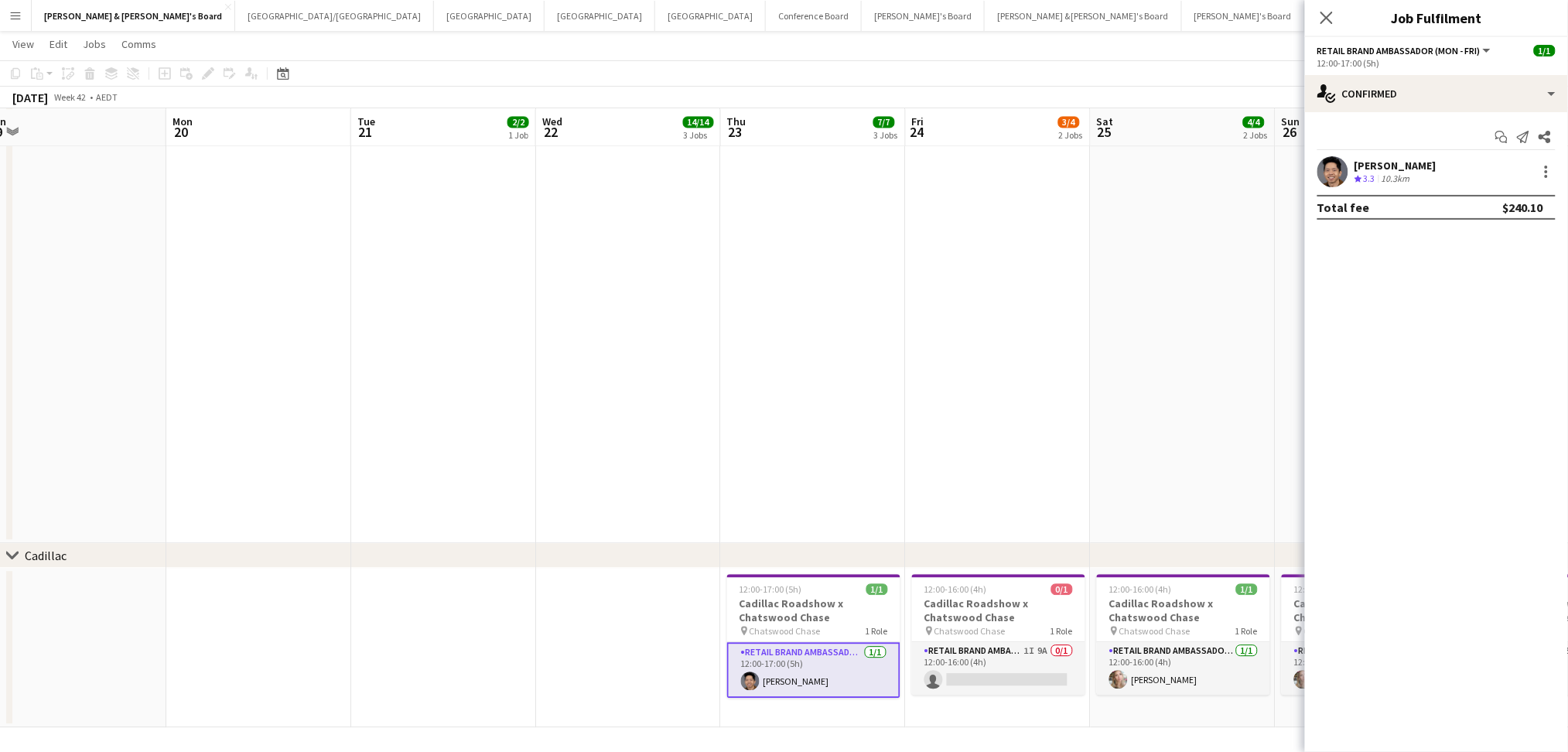
click at [1413, 172] on div "10.3km" at bounding box center [1395, 178] width 35 height 13
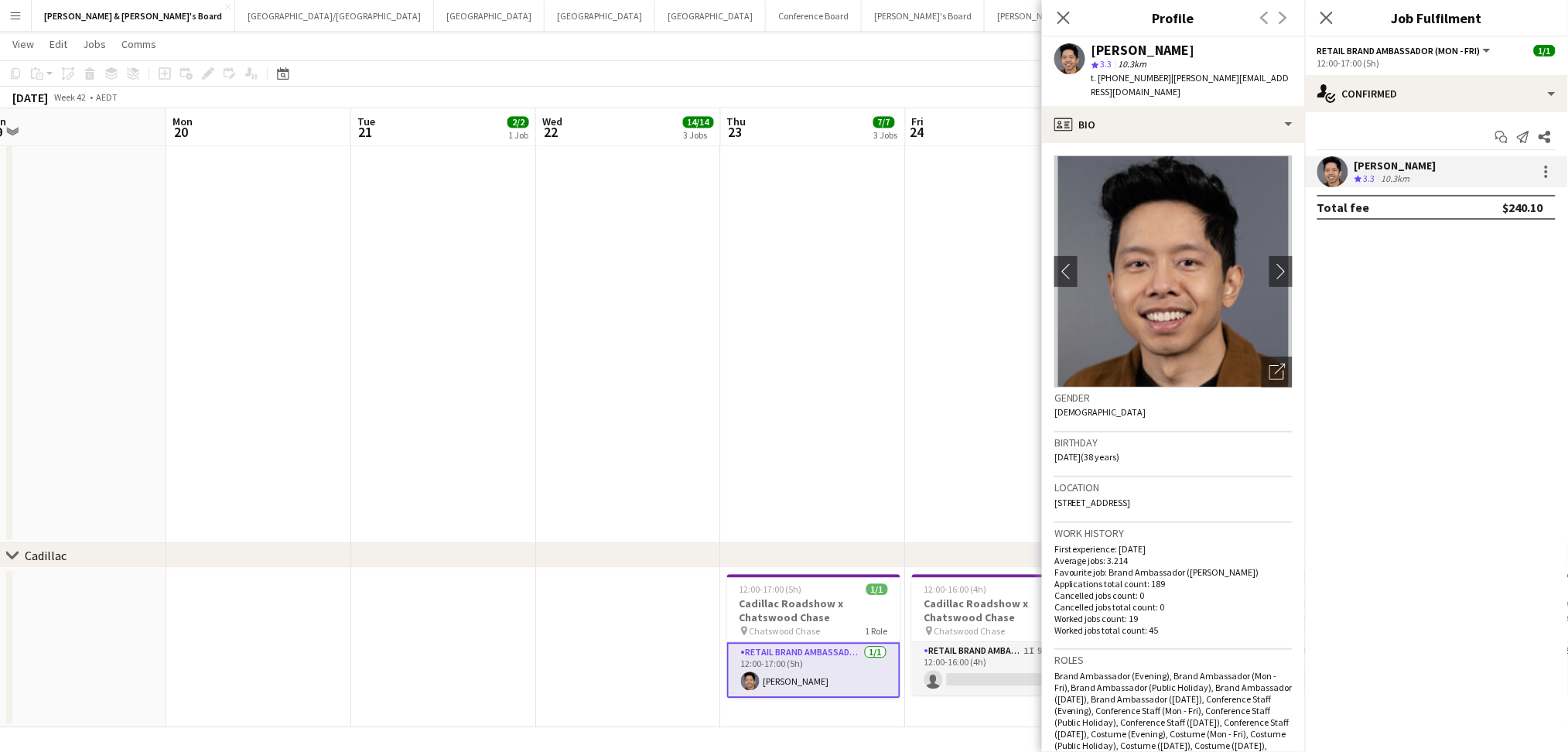
click at [1090, 50] on div "[PERSON_NAME] star 3.3 10.3km t. [PHONE_NUMBER] | [PERSON_NAME][EMAIL_ADDRESS][…" at bounding box center [1174, 71] width 263 height 69
drag, startPoint x: 1093, startPoint y: 49, endPoint x: 1204, endPoint y: 52, distance: 111.0
click at [1202, 49] on div "[PERSON_NAME]" at bounding box center [1192, 51] width 201 height 14
copy div "[PERSON_NAME]"
drag, startPoint x: 1112, startPoint y: 78, endPoint x: 1153, endPoint y: 85, distance: 41.6
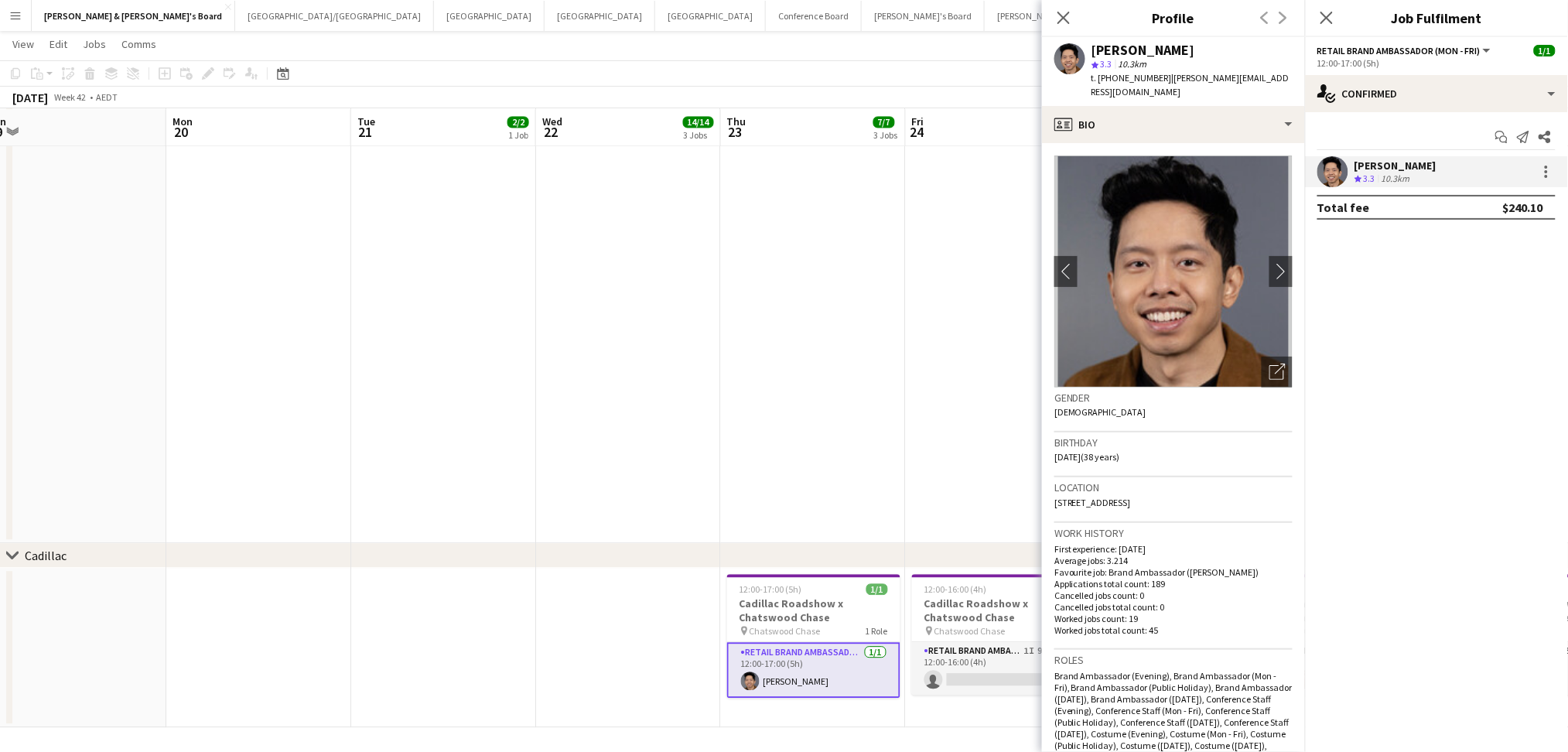
click at [1153, 85] on div "t. [PHONE_NUMBER] | [PERSON_NAME][EMAIL_ADDRESS][DOMAIN_NAME]" at bounding box center [1192, 85] width 201 height 28
copy span "432849779"
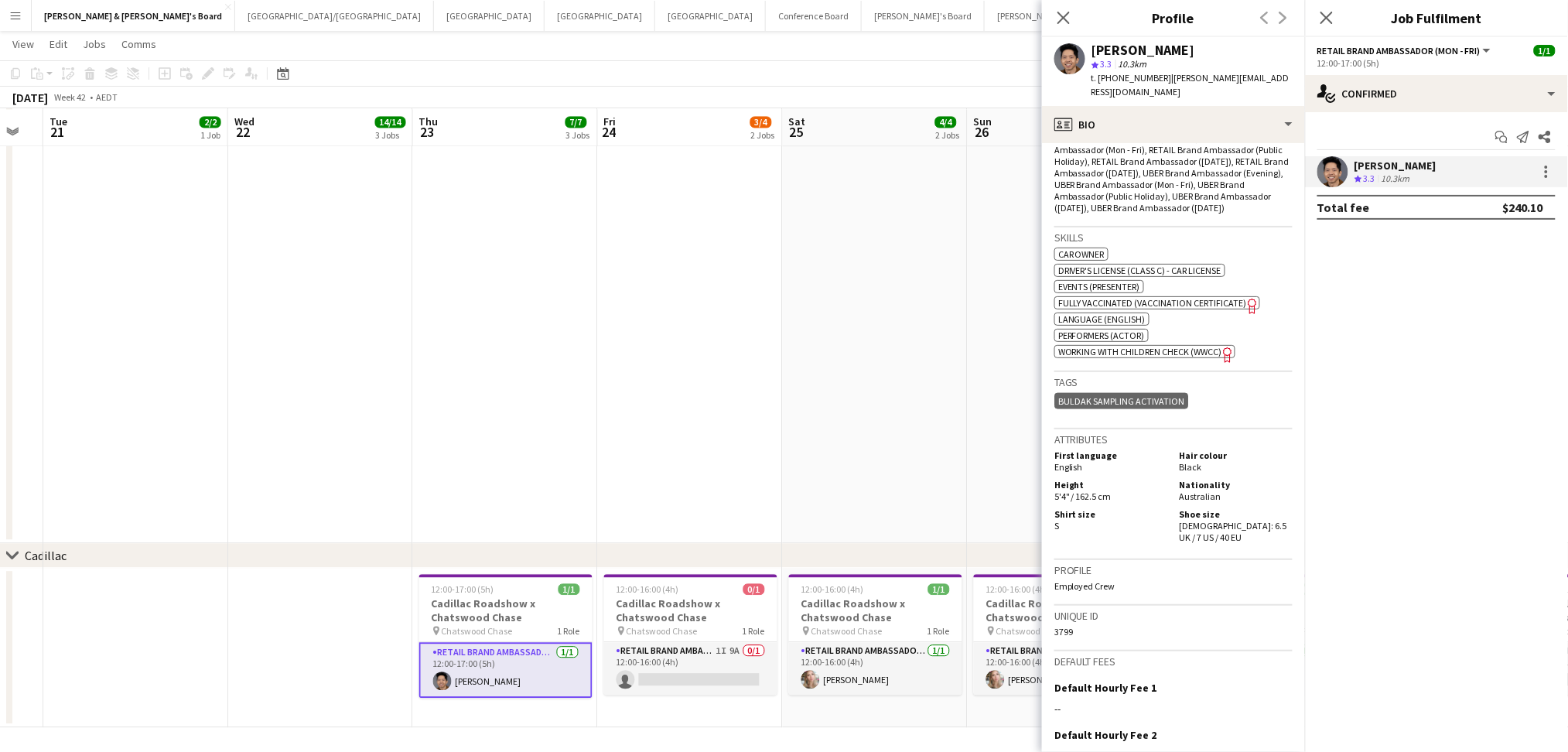
scroll to position [0, 543]
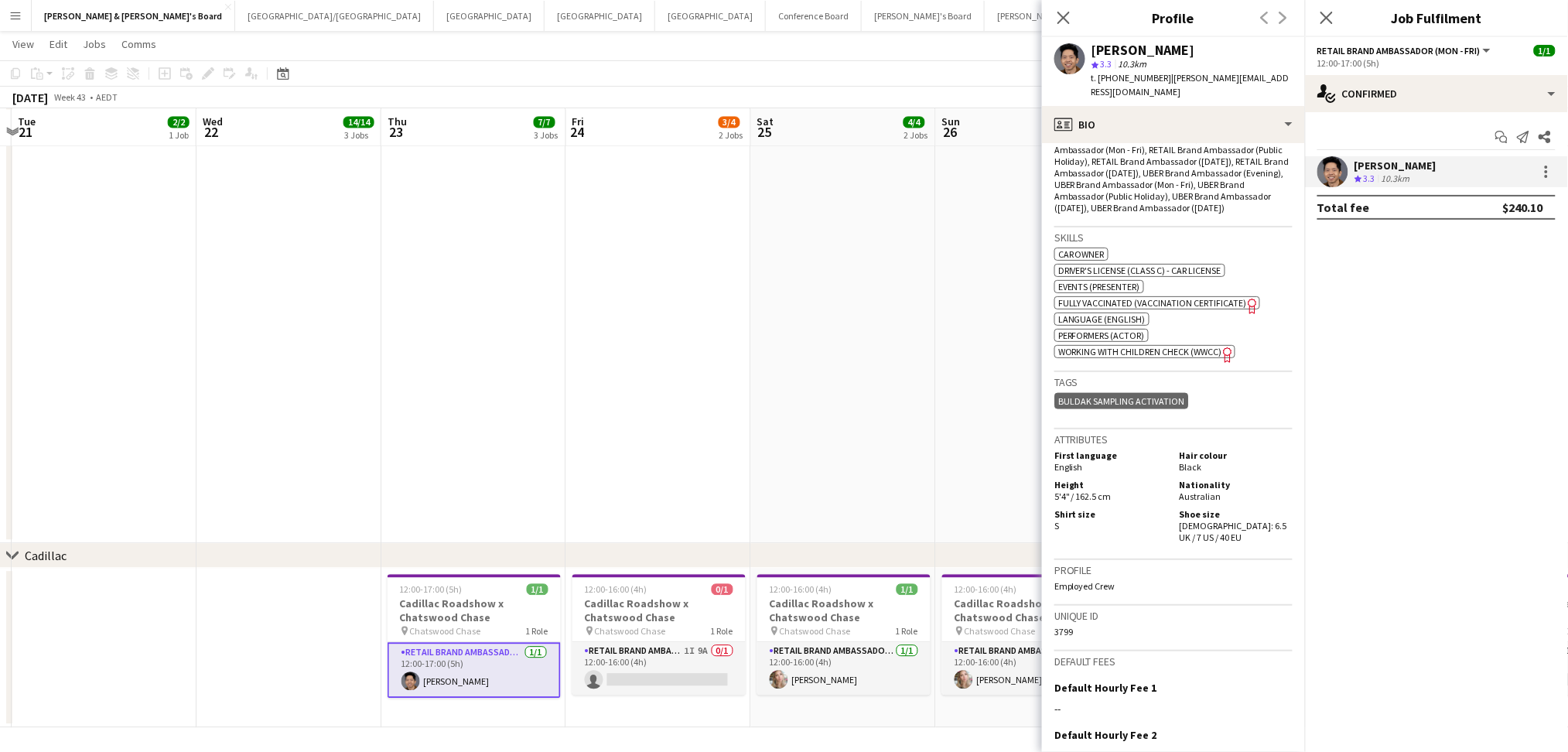
drag, startPoint x: 706, startPoint y: 671, endPoint x: 365, endPoint y: 636, distance: 342.8
click at [810, 669] on app-card-role "RETAIL Brand Ambassador ([DATE]) [DATE] 12:00-16:00 (4h) [PERSON_NAME]" at bounding box center [844, 668] width 173 height 53
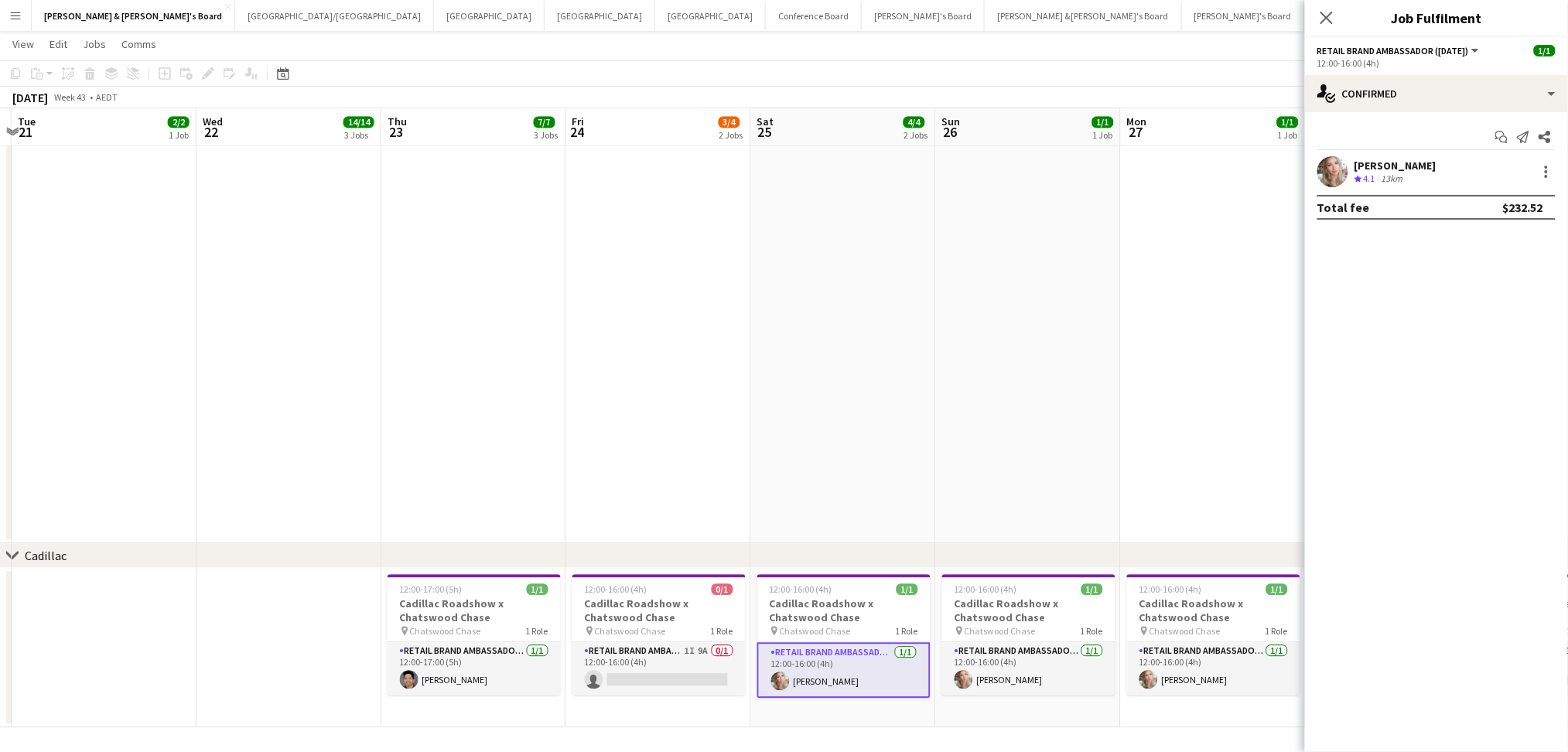
click at [1378, 177] on div "Crew rating 4.1" at bounding box center [1366, 178] width 24 height 13
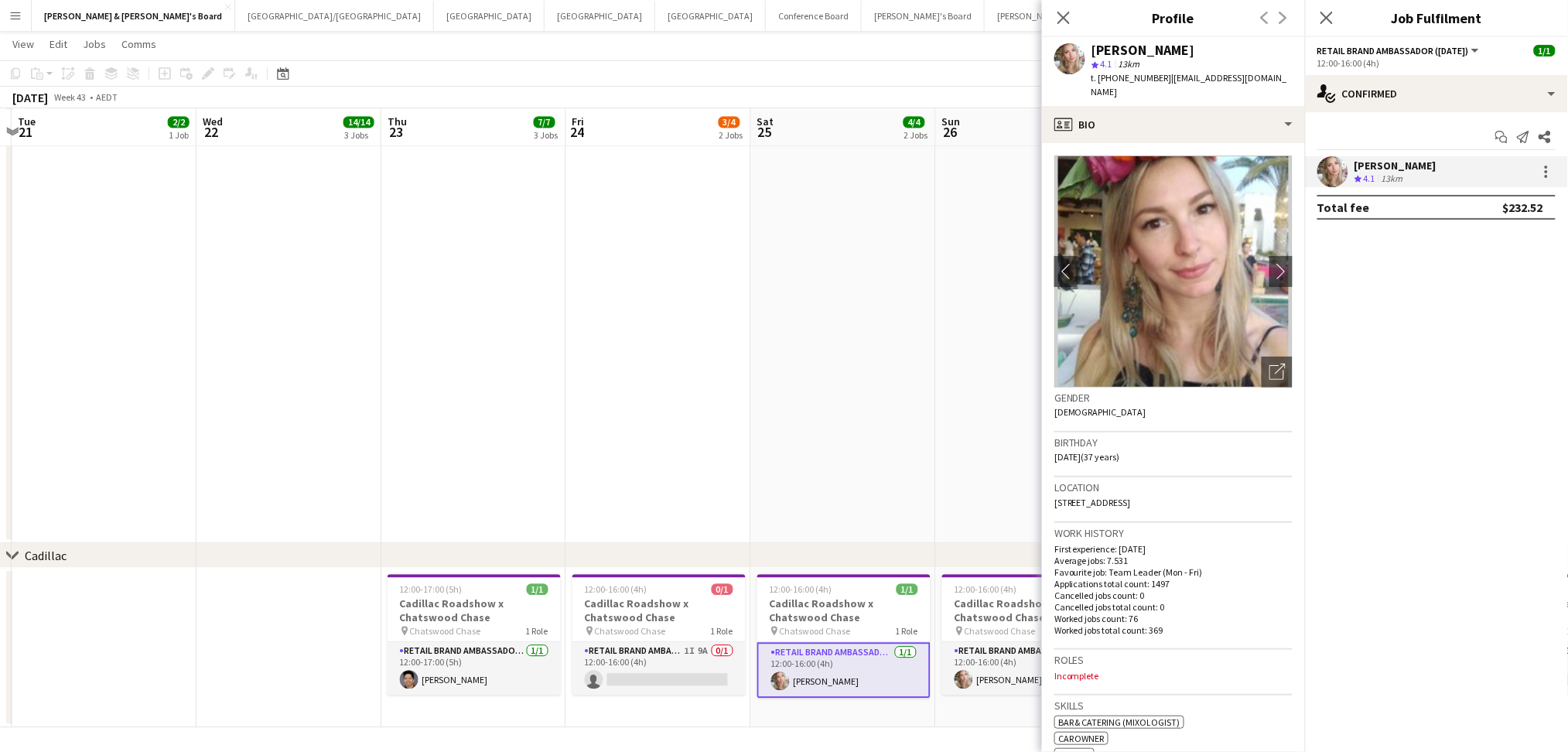
drag, startPoint x: 1091, startPoint y: 50, endPoint x: 1196, endPoint y: 50, distance: 105.0
click at [1196, 50] on div "[PERSON_NAME]" at bounding box center [1192, 51] width 201 height 14
copy div "[PERSON_NAME]"
drag, startPoint x: 1111, startPoint y: 78, endPoint x: 1153, endPoint y: 86, distance: 42.8
click at [1153, 86] on div "[PERSON_NAME] star 4.1 13km t. [PHONE_NUMBER] | [EMAIL_ADDRESS][DOMAIN_NAME]" at bounding box center [1174, 71] width 263 height 69
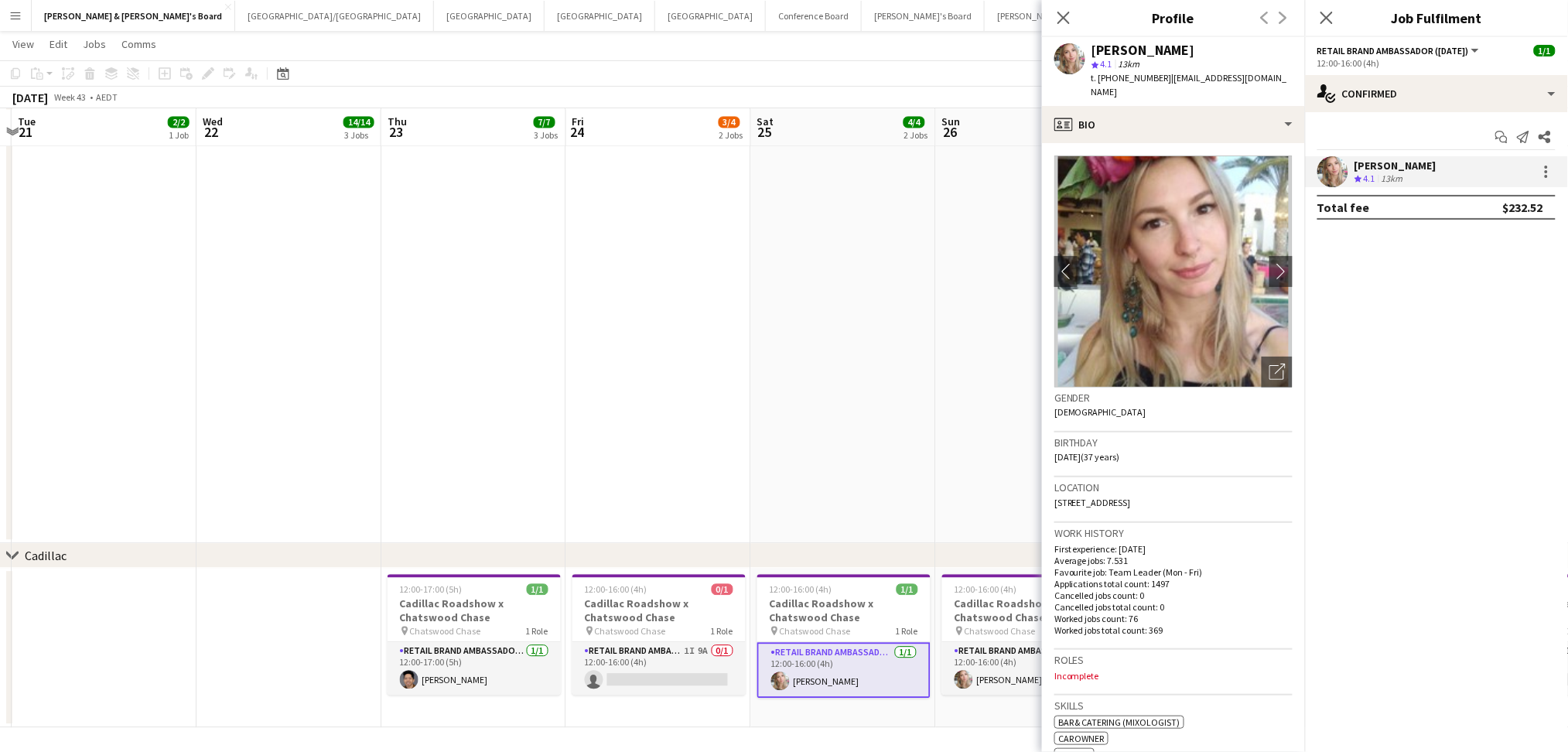
copy span "431257957"
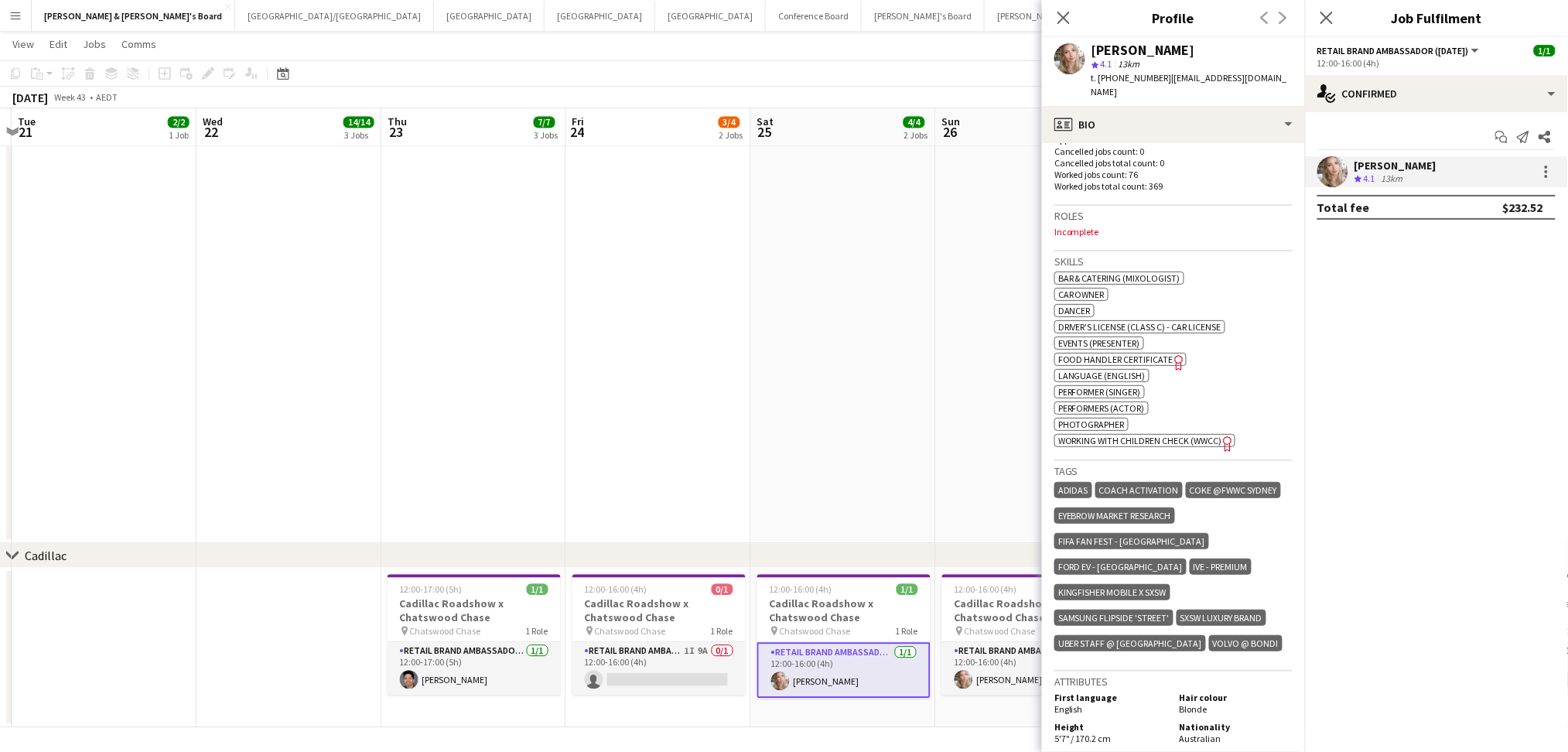
scroll to position [620, 0]
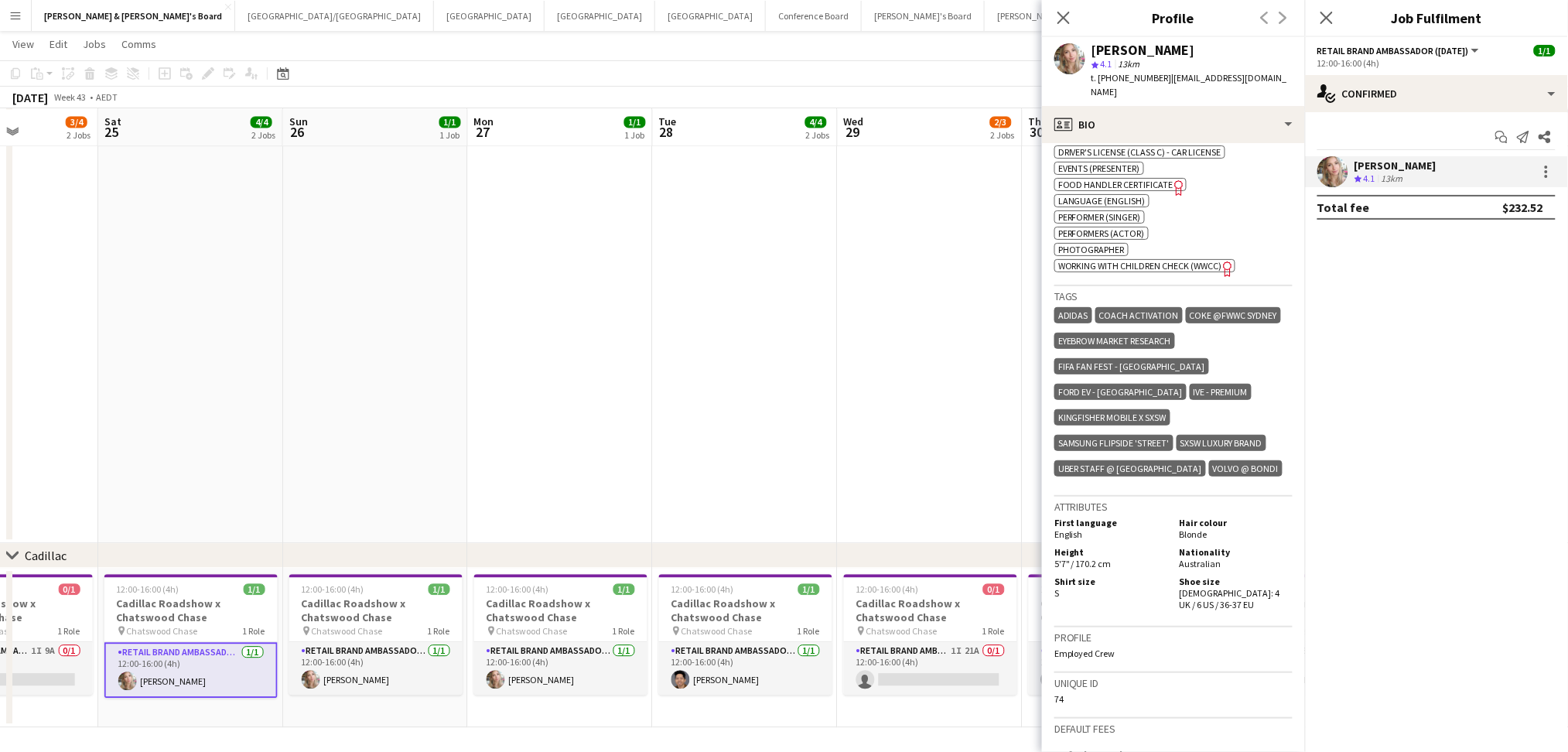
scroll to position [0, 479]
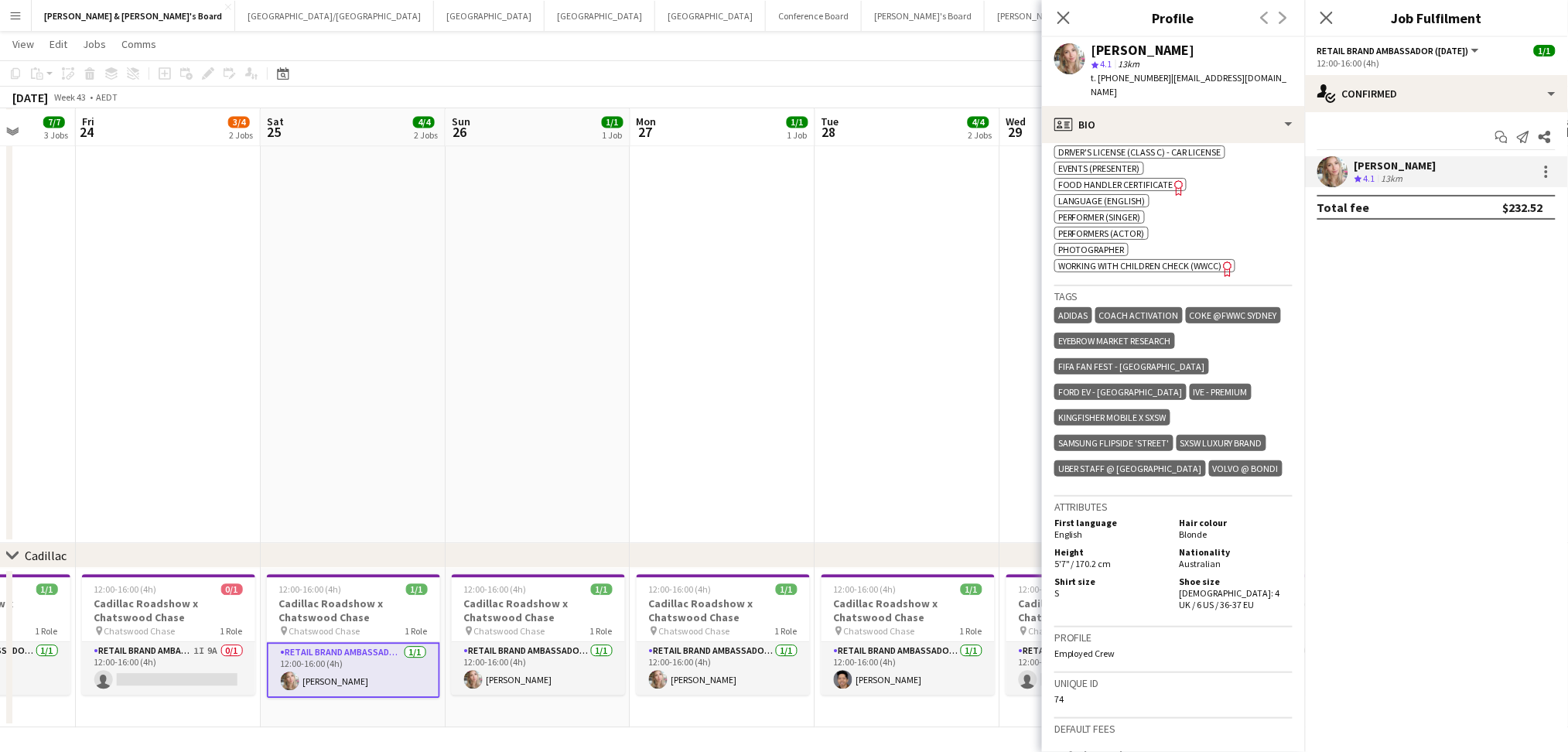
drag, startPoint x: 1034, startPoint y: 507, endPoint x: 550, endPoint y: 487, distance: 484.4
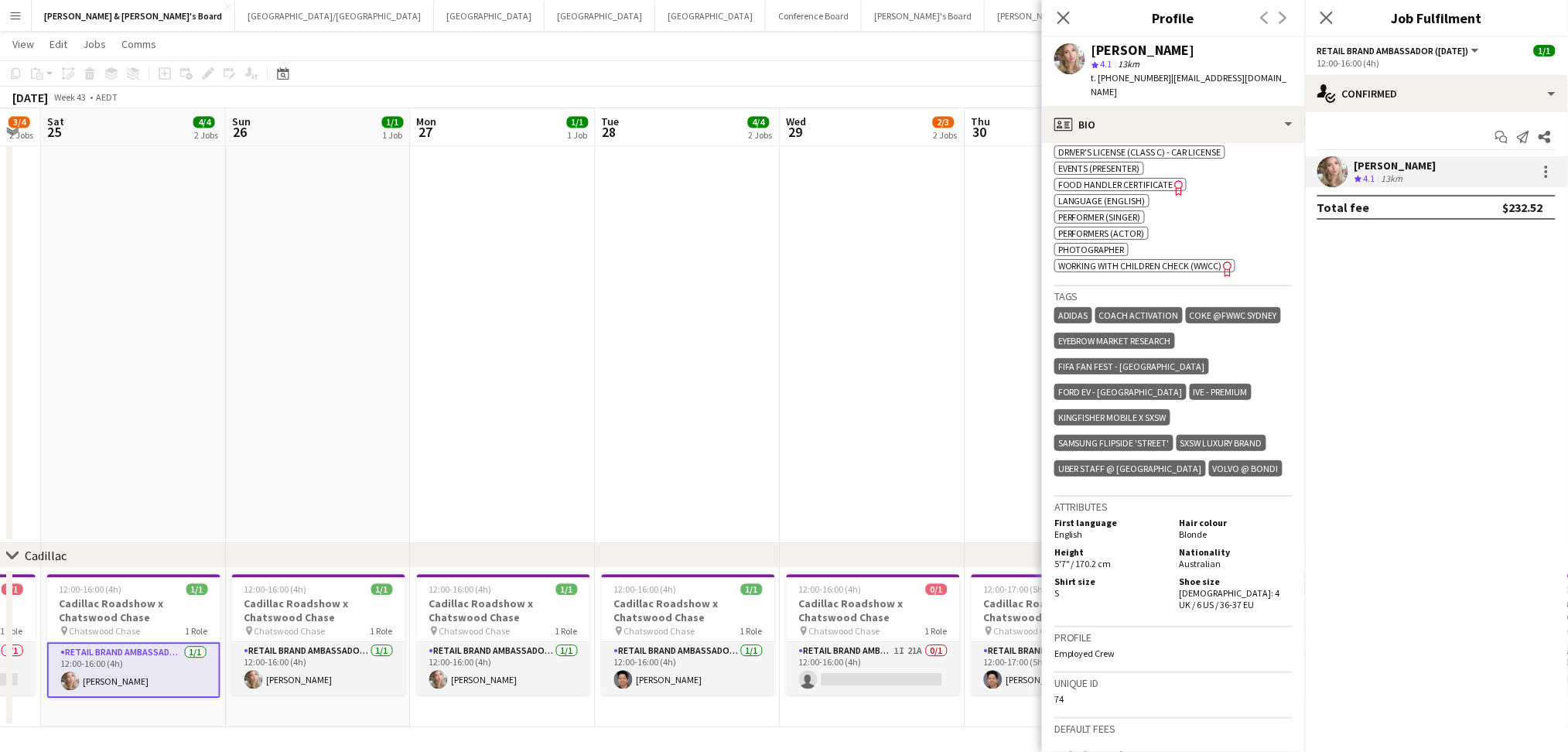
drag, startPoint x: 842, startPoint y: 457, endPoint x: 622, endPoint y: 443, distance: 220.4
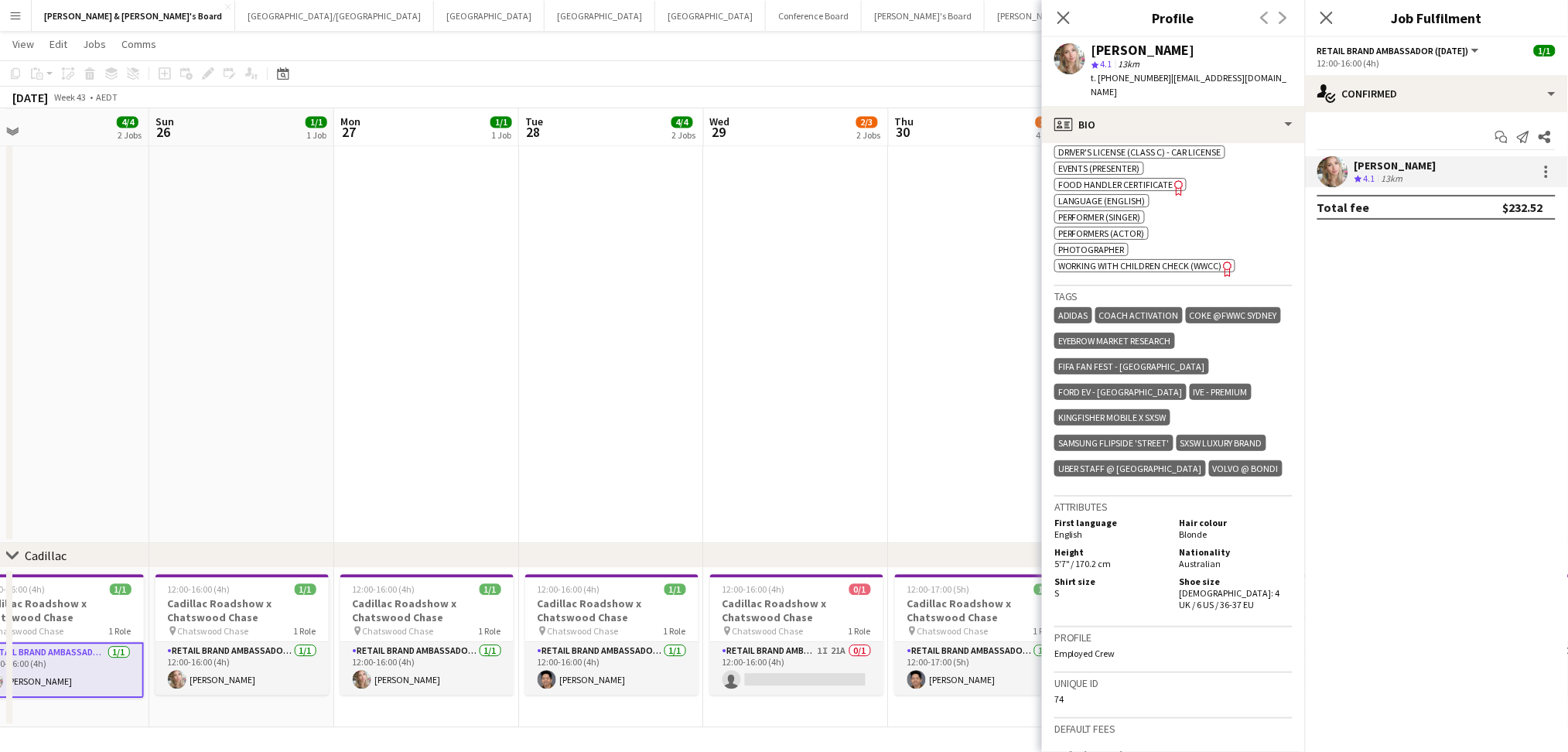
drag, startPoint x: 634, startPoint y: 440, endPoint x: 553, endPoint y: 430, distance: 81.6
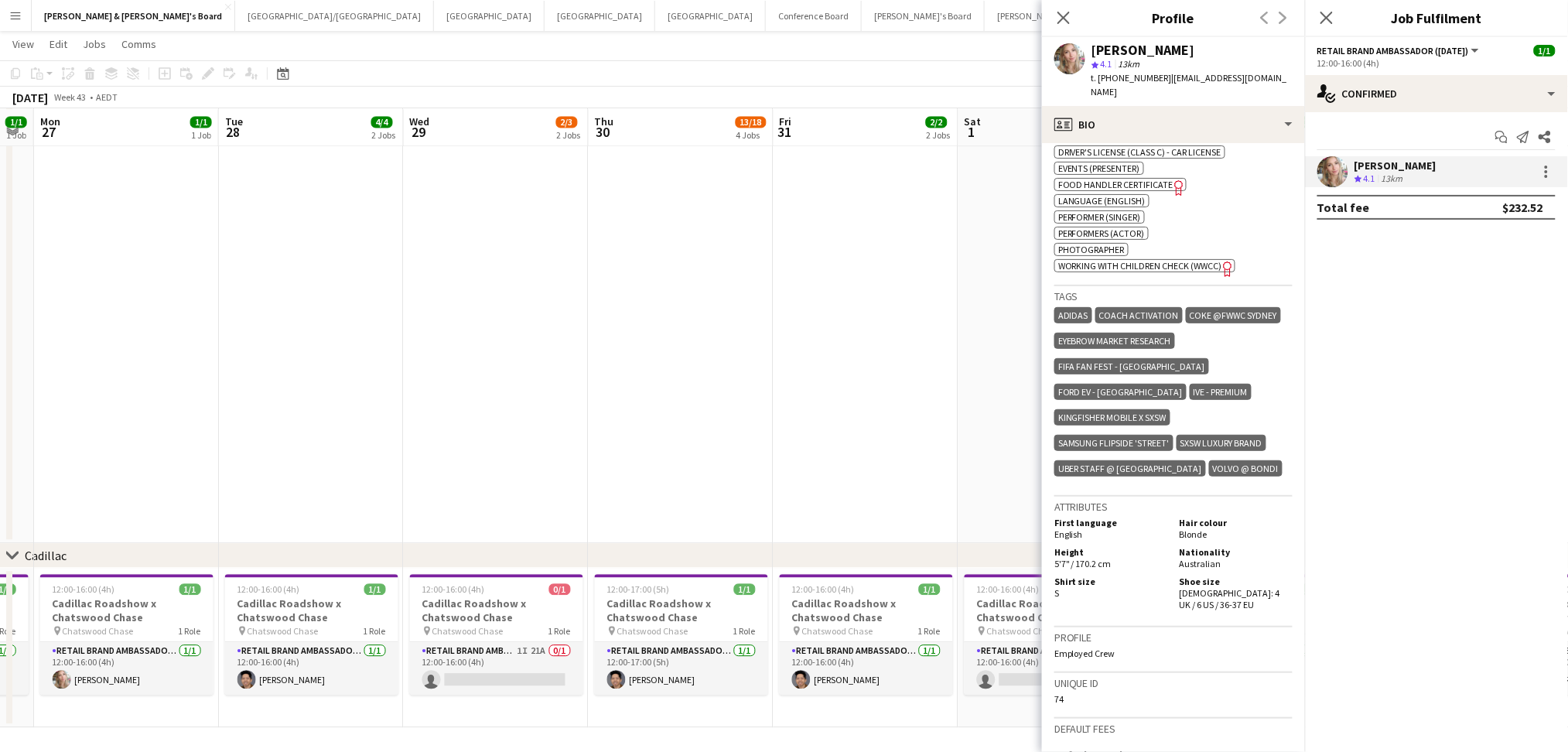
drag, startPoint x: 963, startPoint y: 498, endPoint x: 664, endPoint y: 486, distance: 299.2
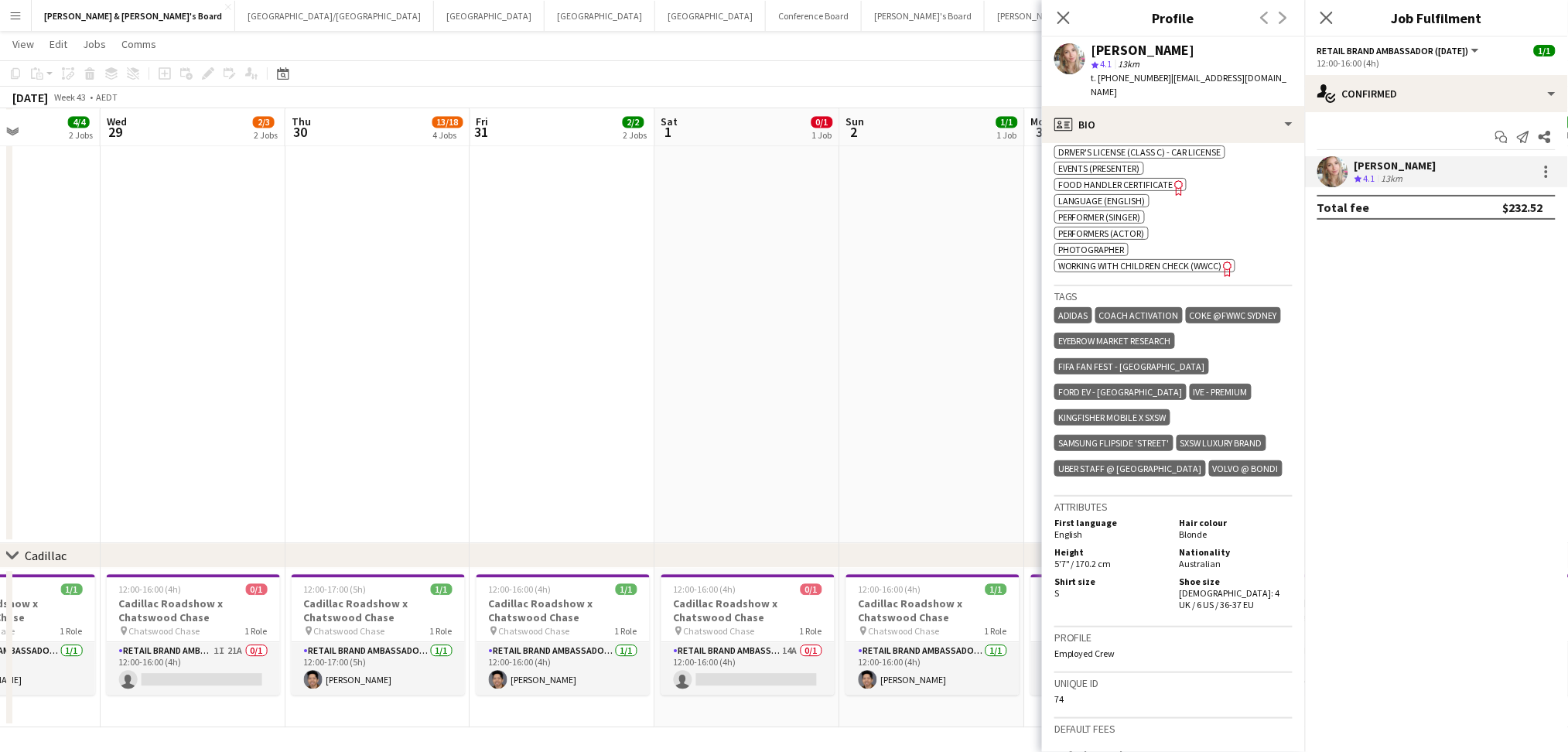
scroll to position [0, 650]
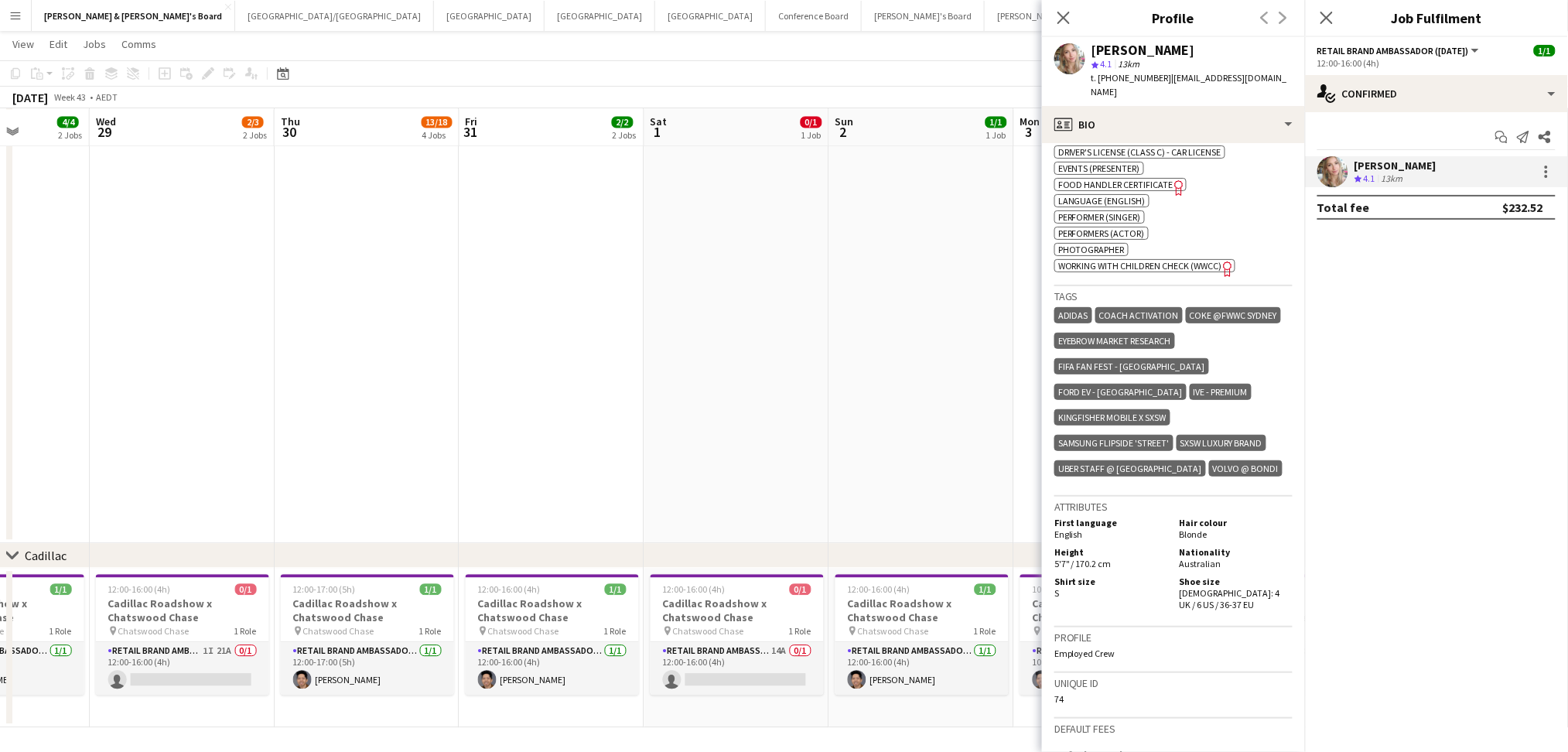
drag, startPoint x: 672, startPoint y: 500, endPoint x: 499, endPoint y: 500, distance: 173.0
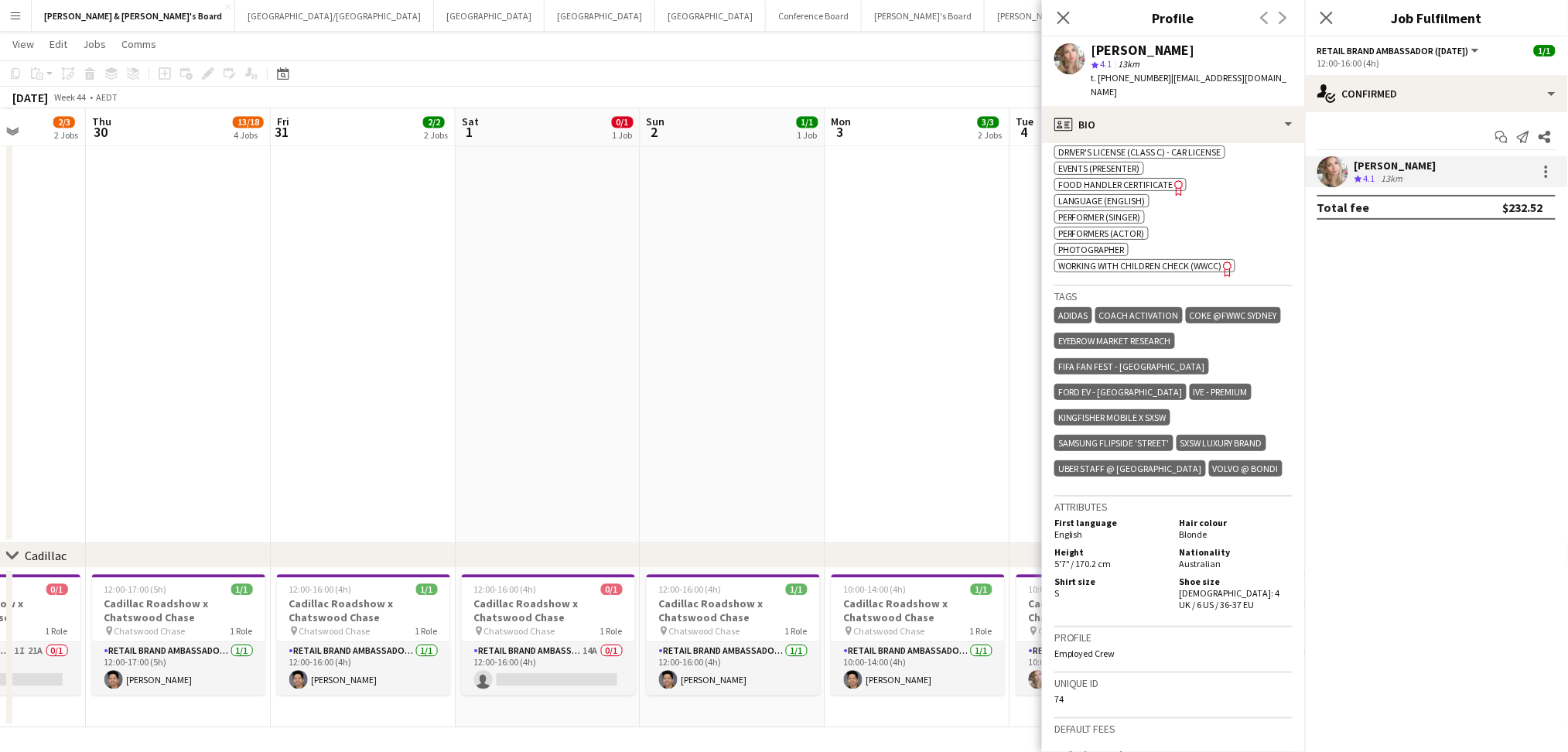
scroll to position [0, 647]
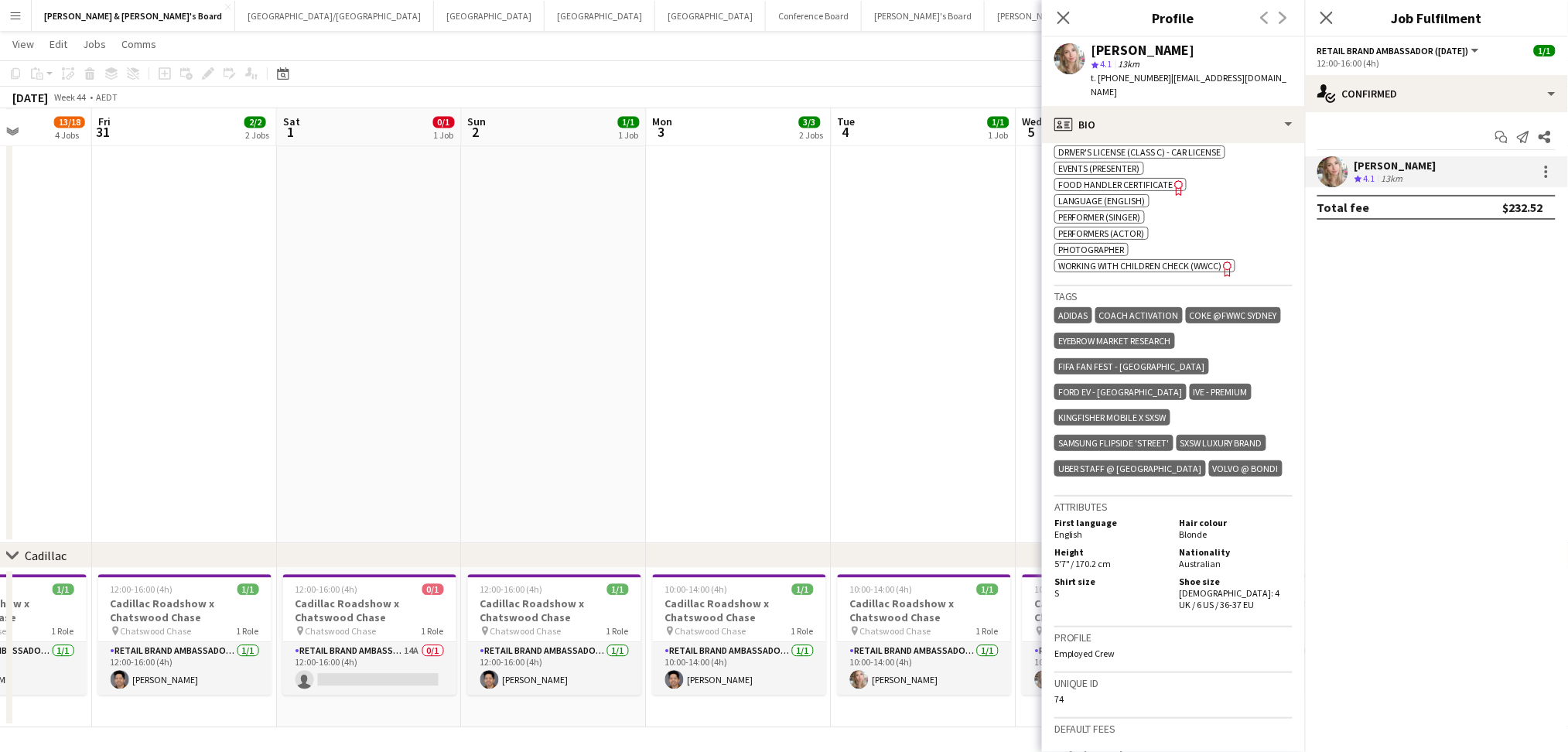
drag, startPoint x: 747, startPoint y: 449, endPoint x: 379, endPoint y: 456, distance: 368.1
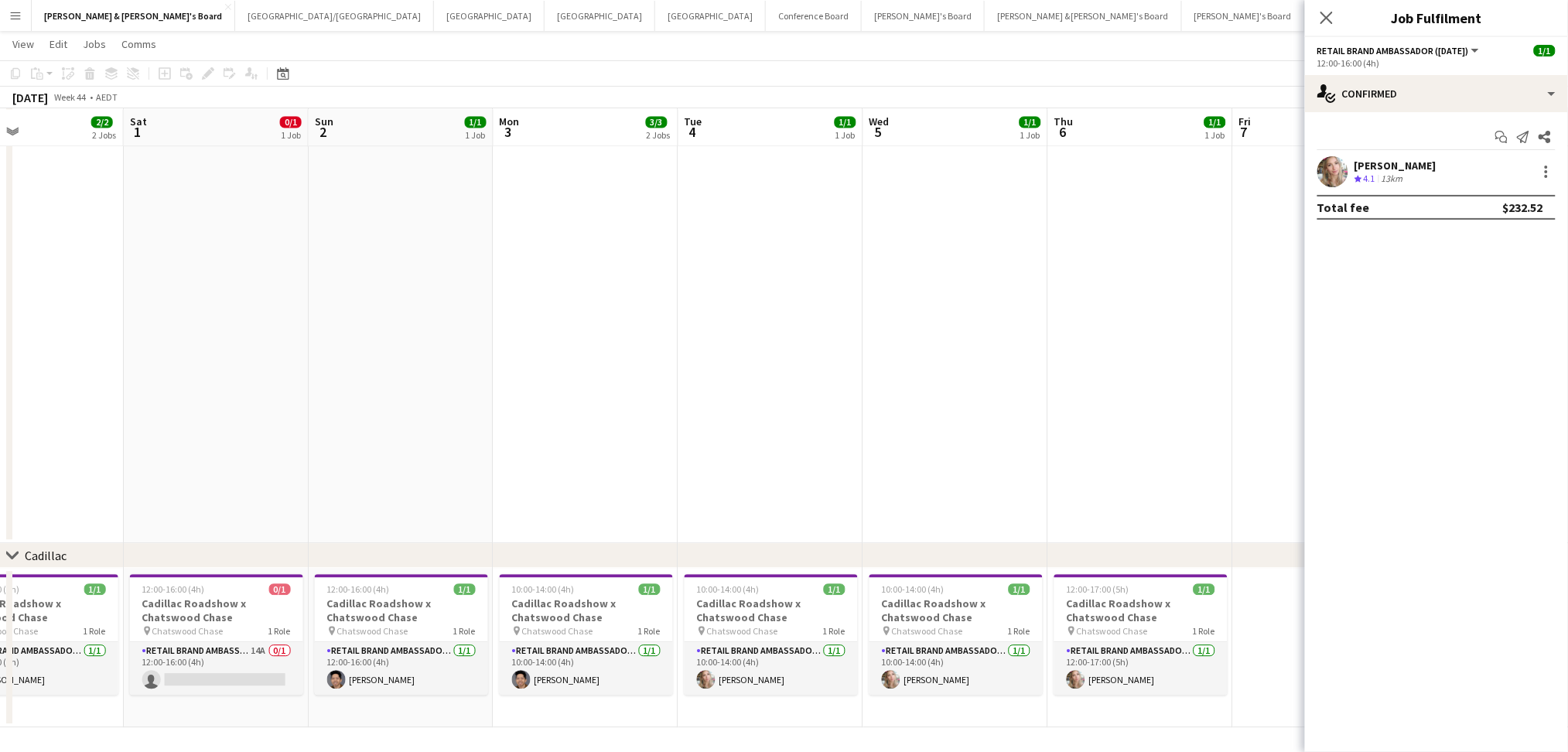
scroll to position [0, 534]
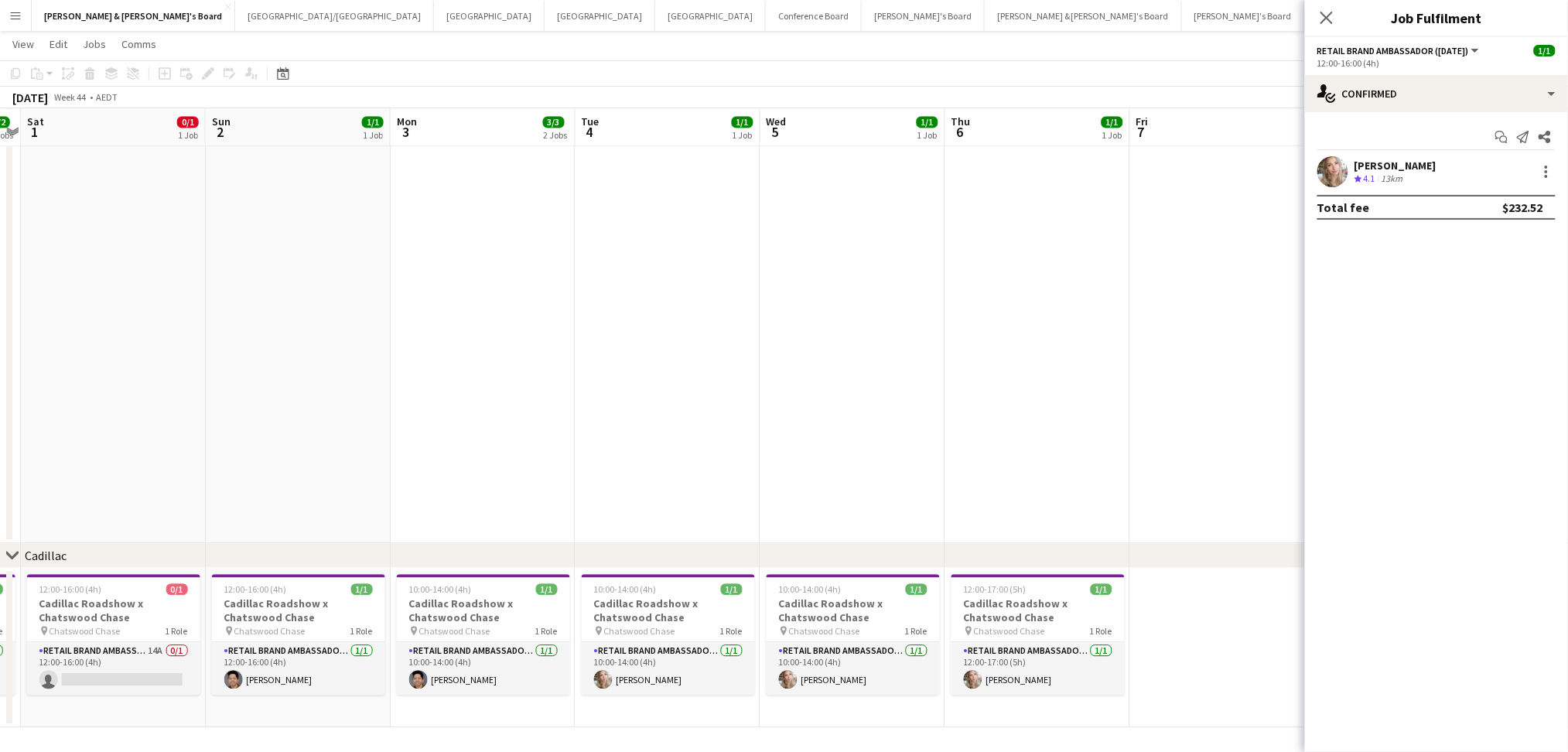
drag, startPoint x: 473, startPoint y: 463, endPoint x: 244, endPoint y: 460, distance: 229.0
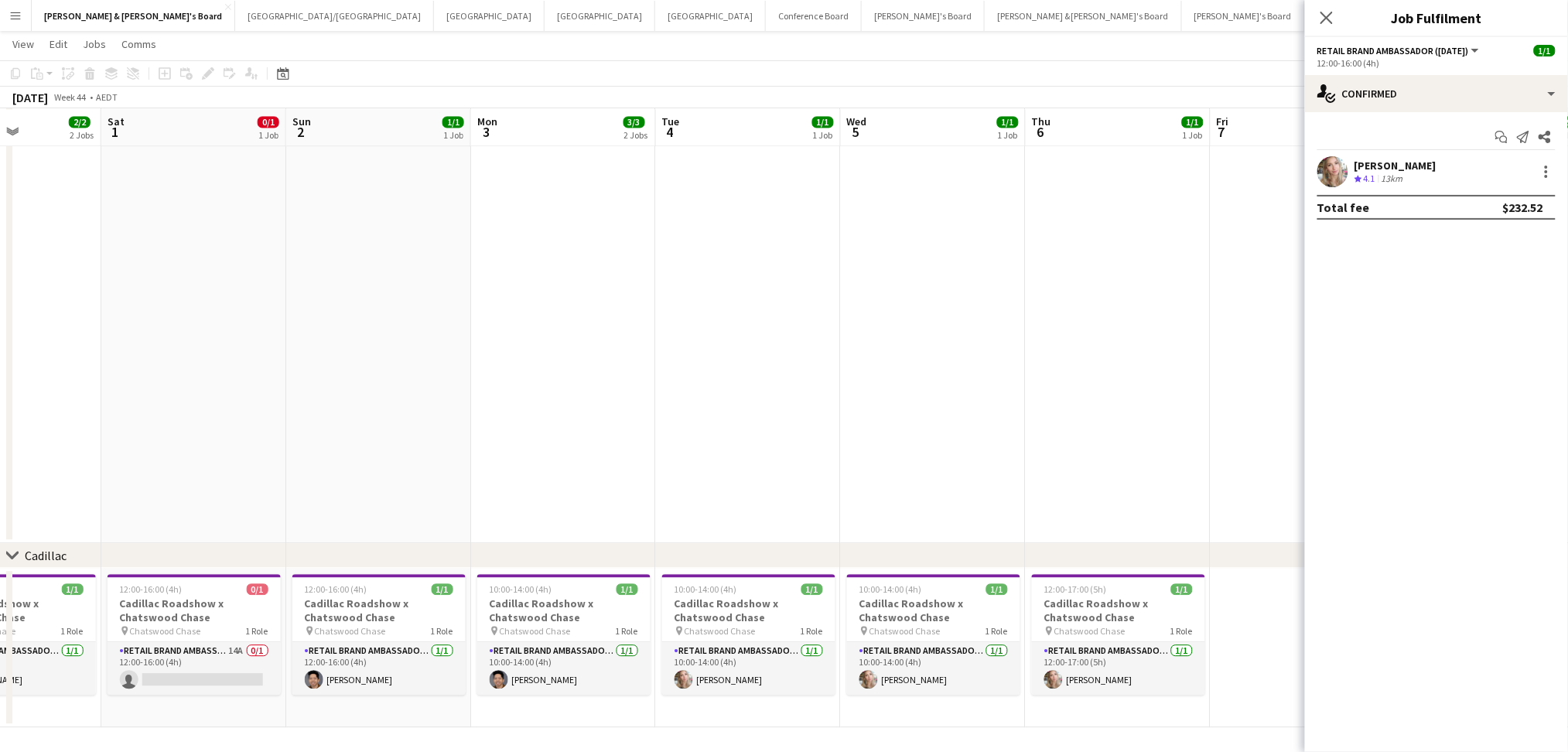
scroll to position [0, 435]
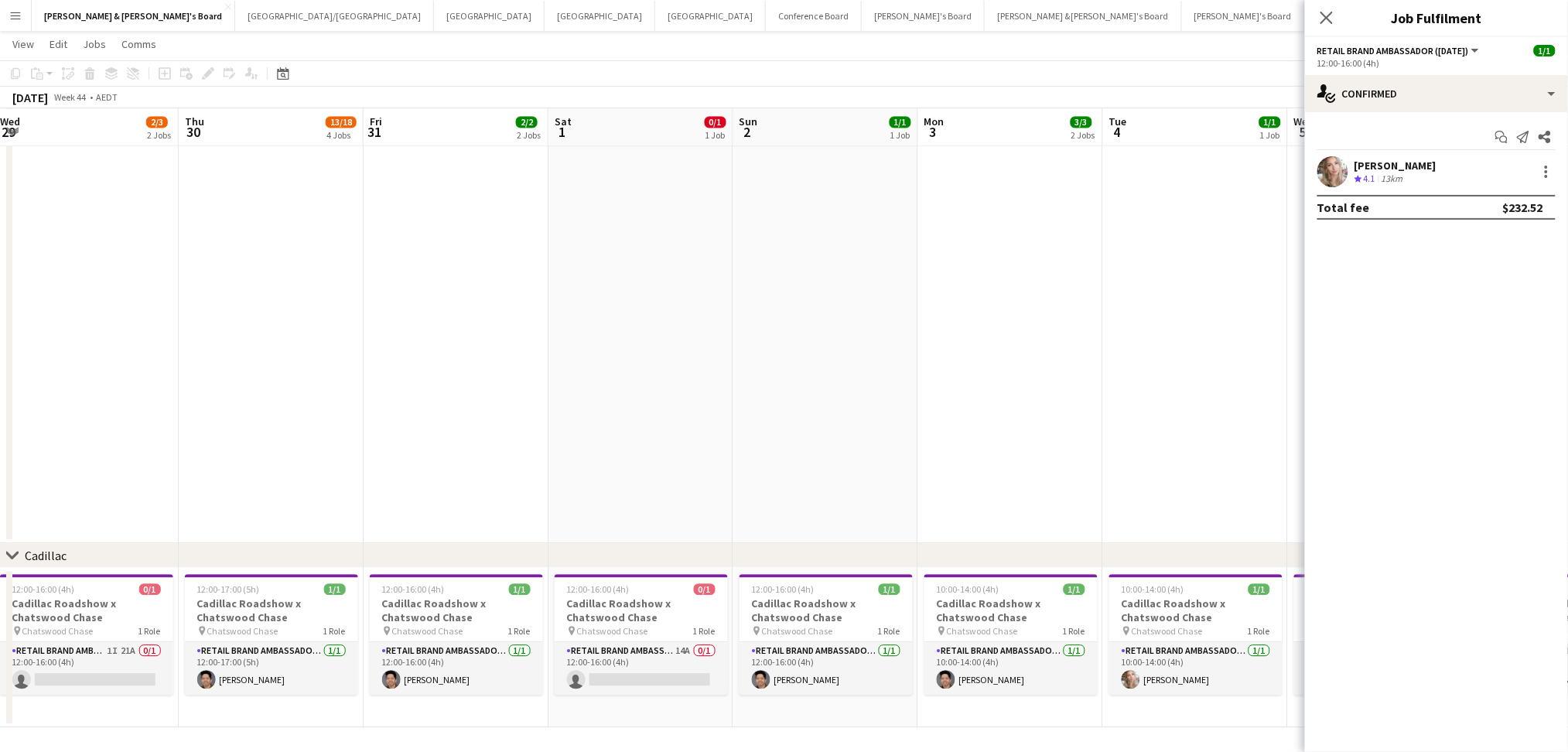
drag, startPoint x: 444, startPoint y: 428, endPoint x: 981, endPoint y: 436, distance: 537.1
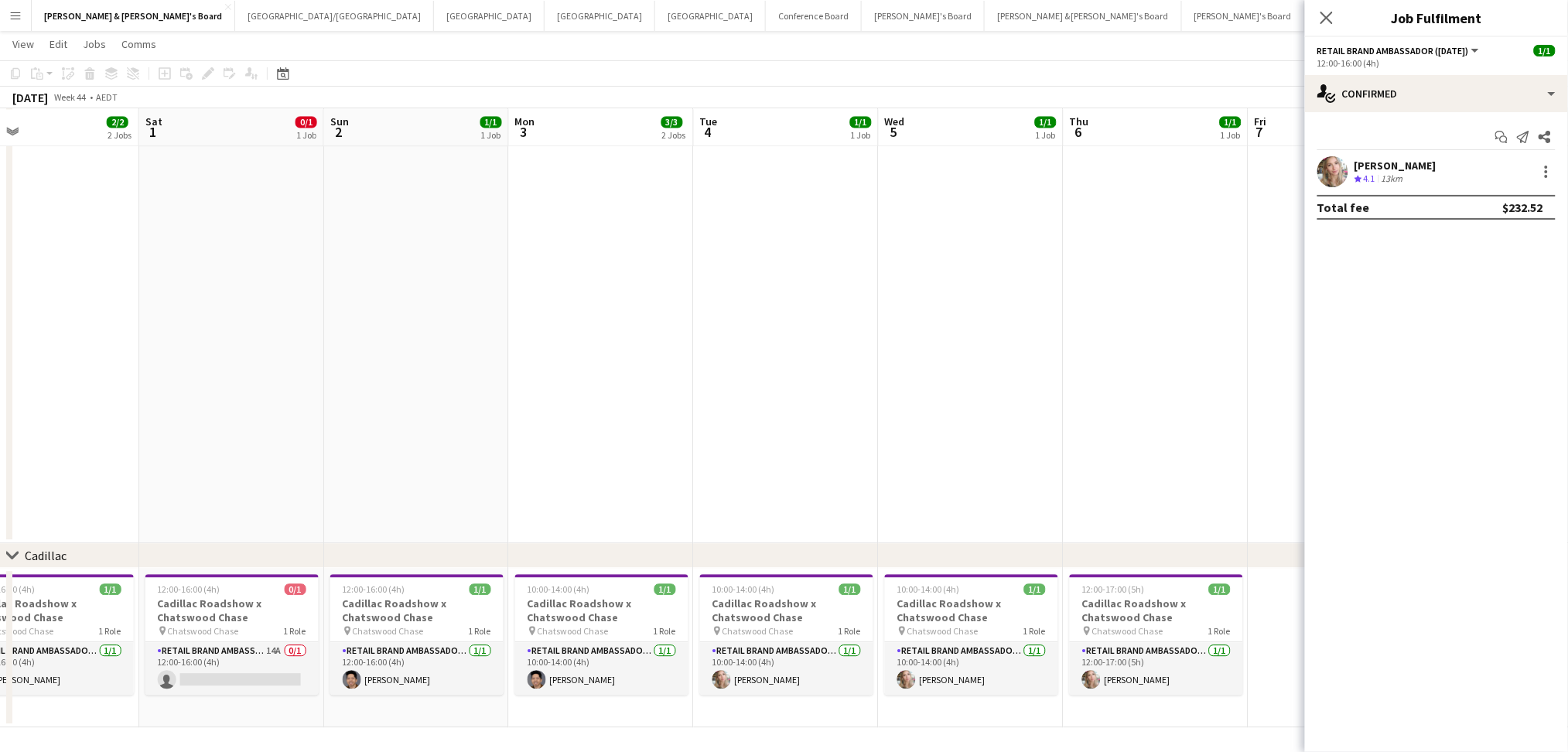
drag, startPoint x: 870, startPoint y: 431, endPoint x: 304, endPoint y: 459, distance: 566.7
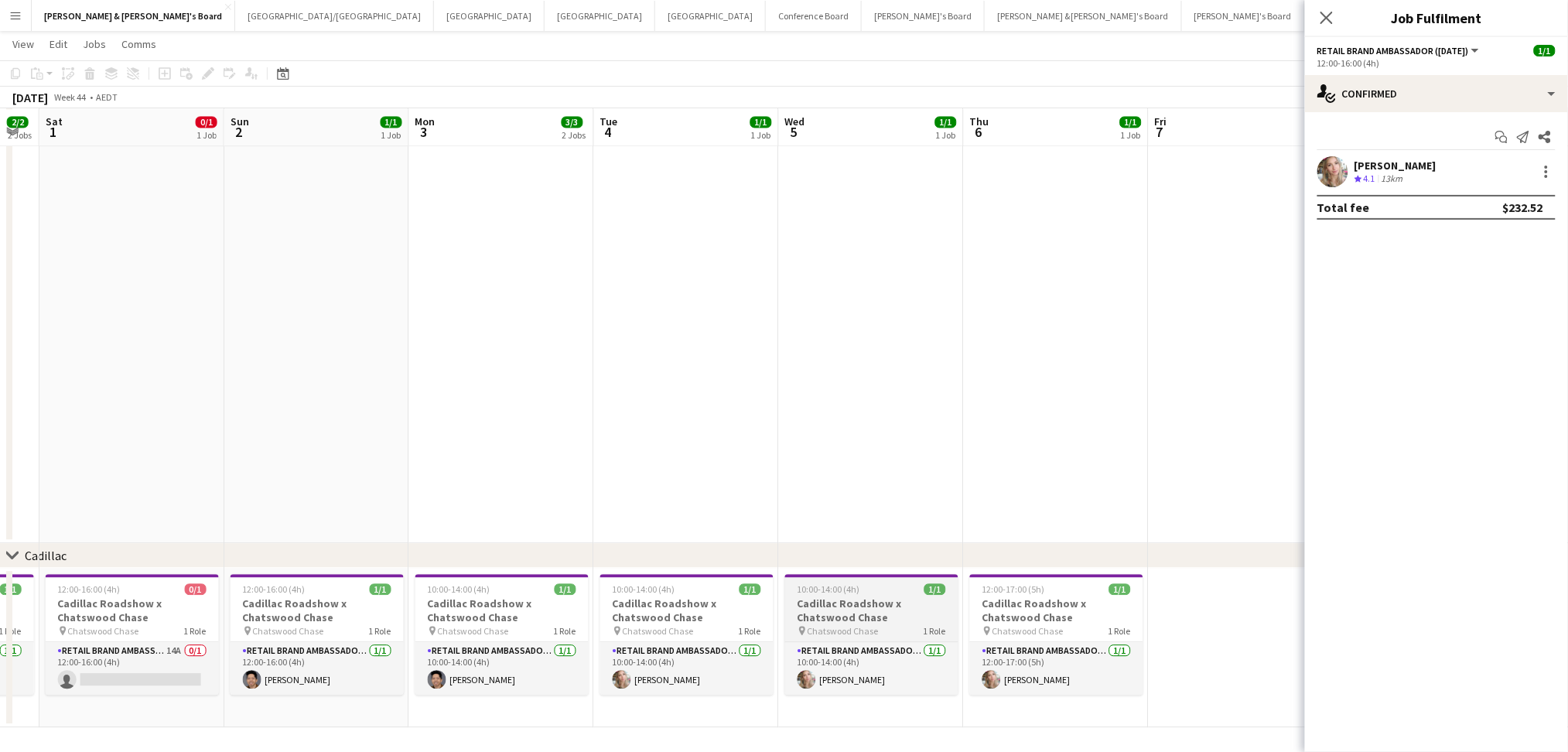
click at [872, 619] on h3 "Cadillac Roadshow x Chatswood Chase" at bounding box center [872, 611] width 173 height 28
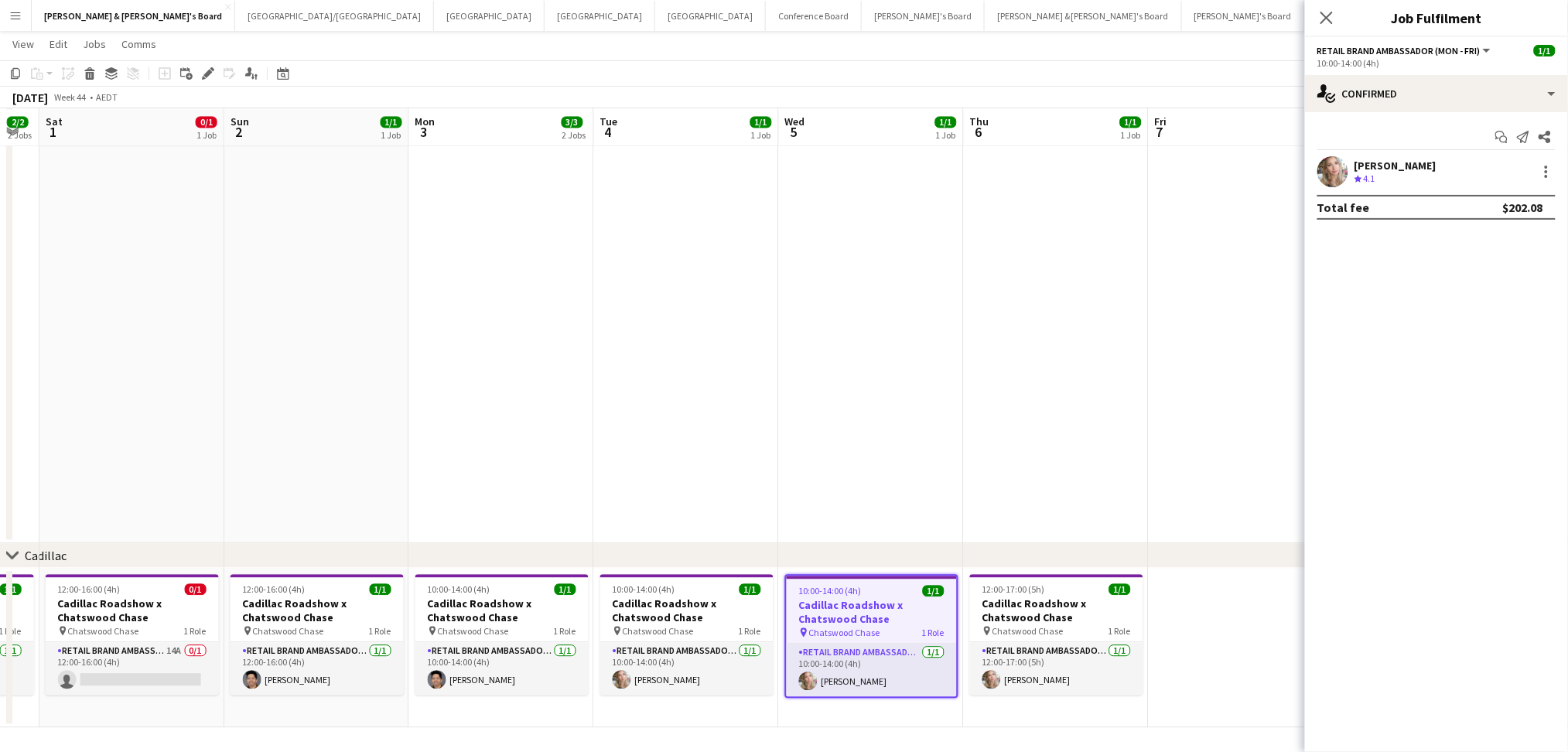
click at [872, 619] on h3 "Cadillac Roadshow x Chatswood Chase" at bounding box center [871, 613] width 170 height 28
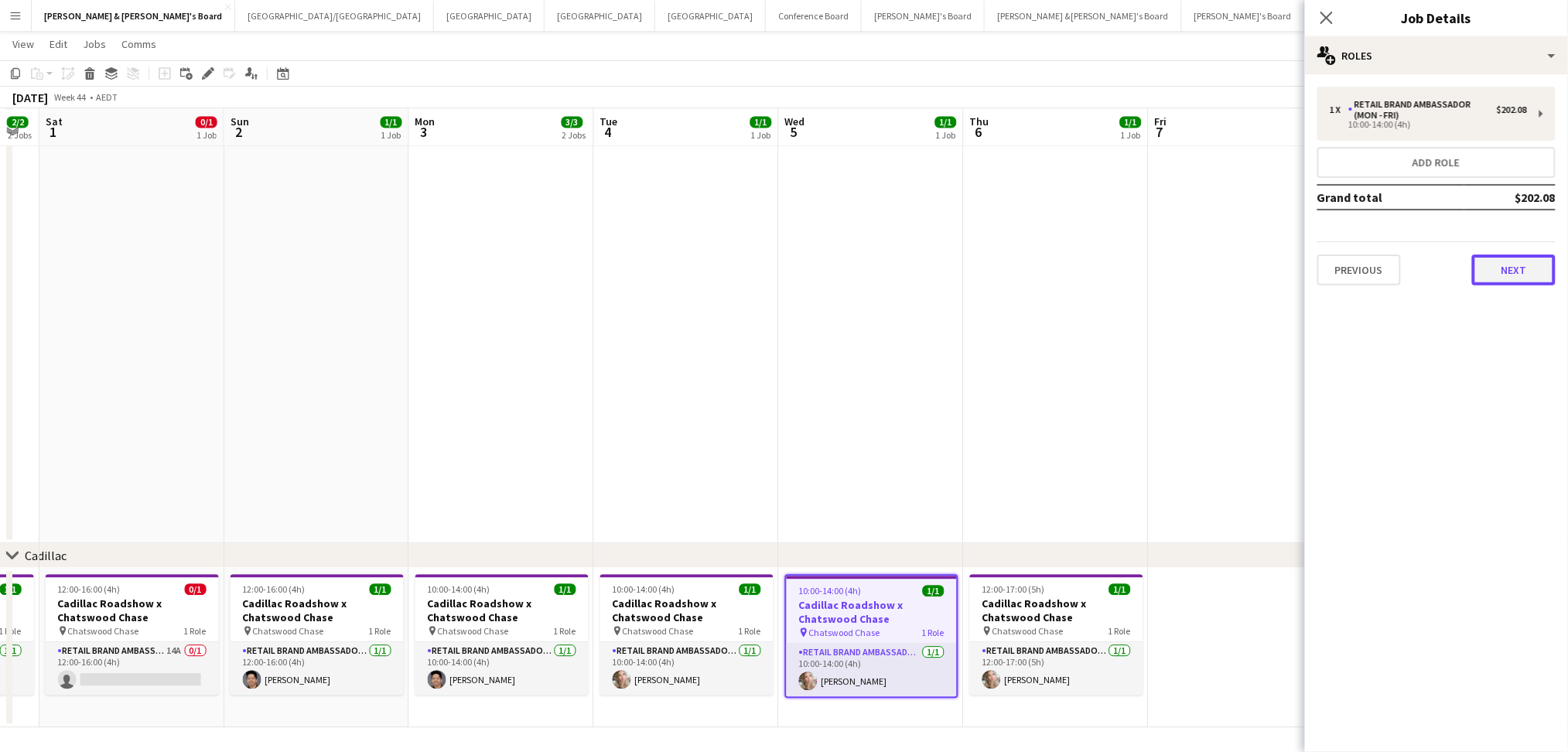
click at [1506, 268] on button "Next" at bounding box center [1513, 270] width 84 height 31
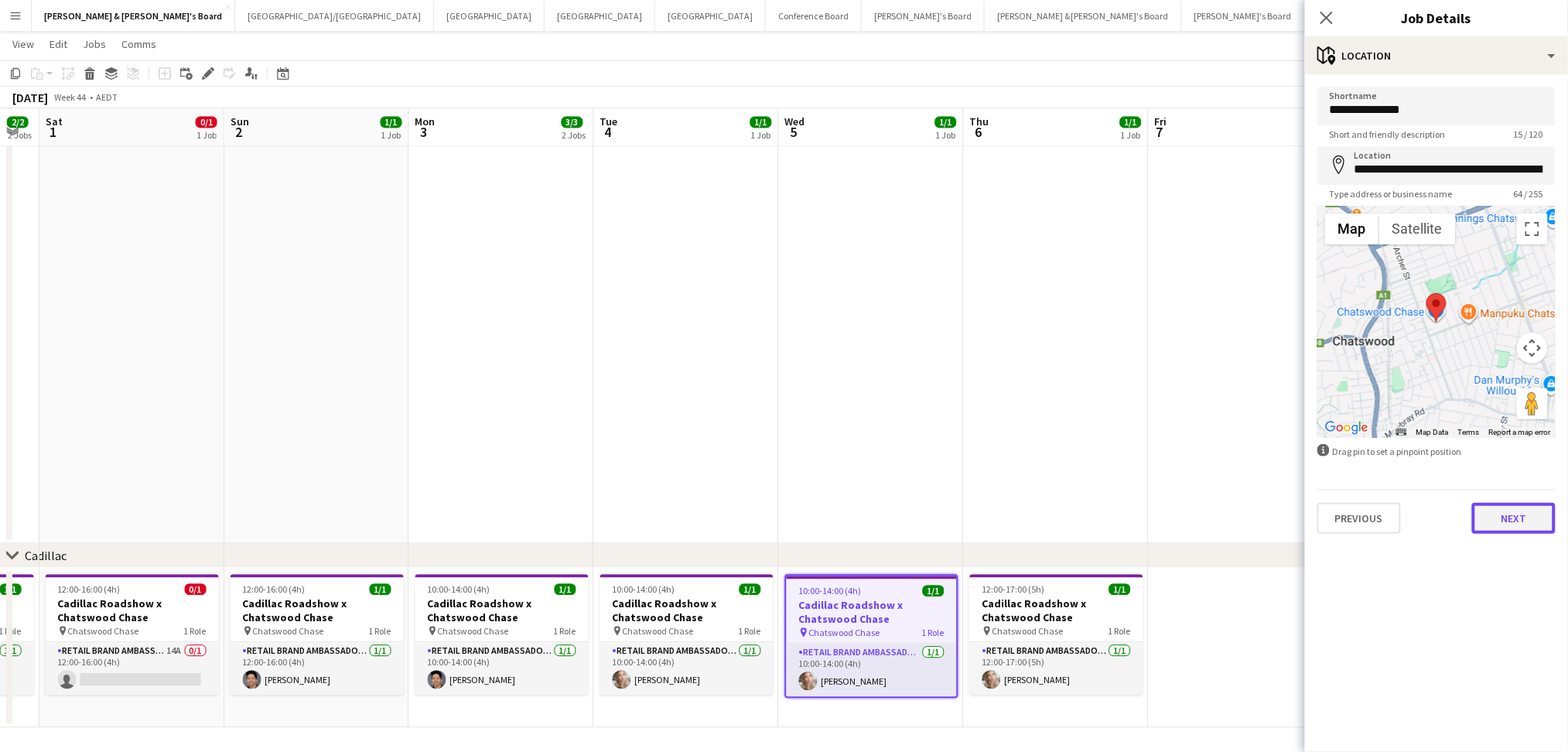
click at [1500, 511] on button "Next" at bounding box center [1513, 518] width 84 height 31
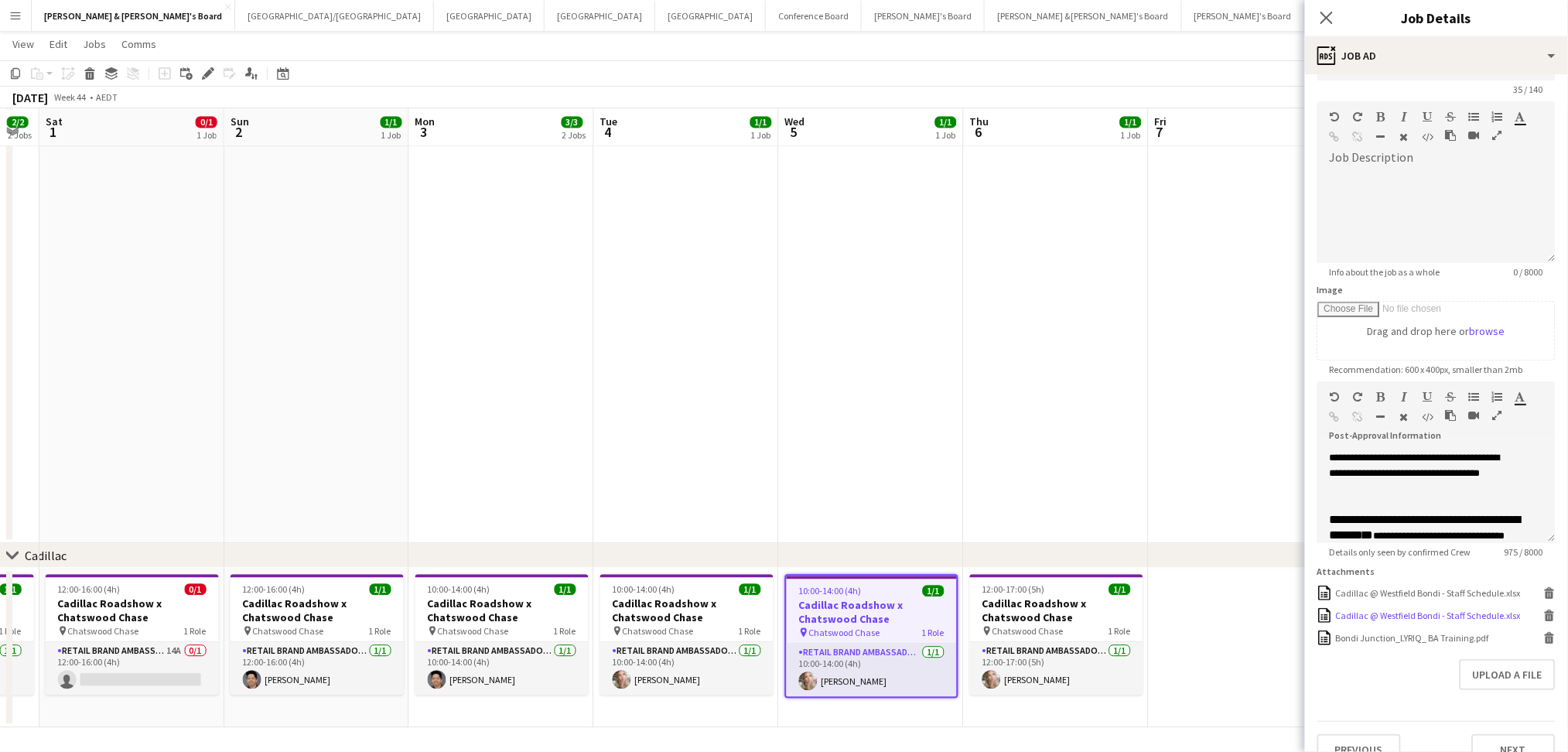
scroll to position [78, 0]
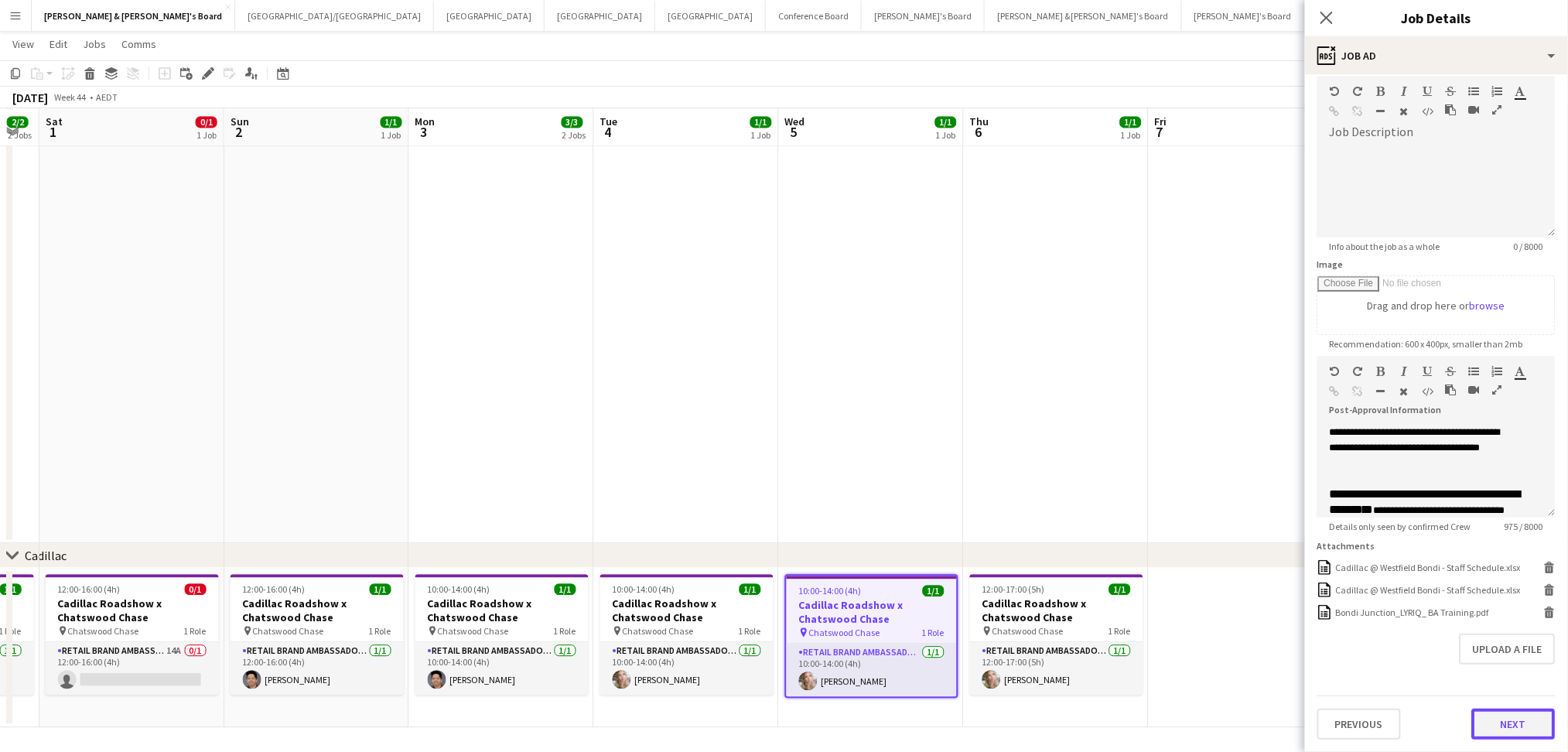
click at [1495, 717] on button "Next" at bounding box center [1513, 724] width 84 height 31
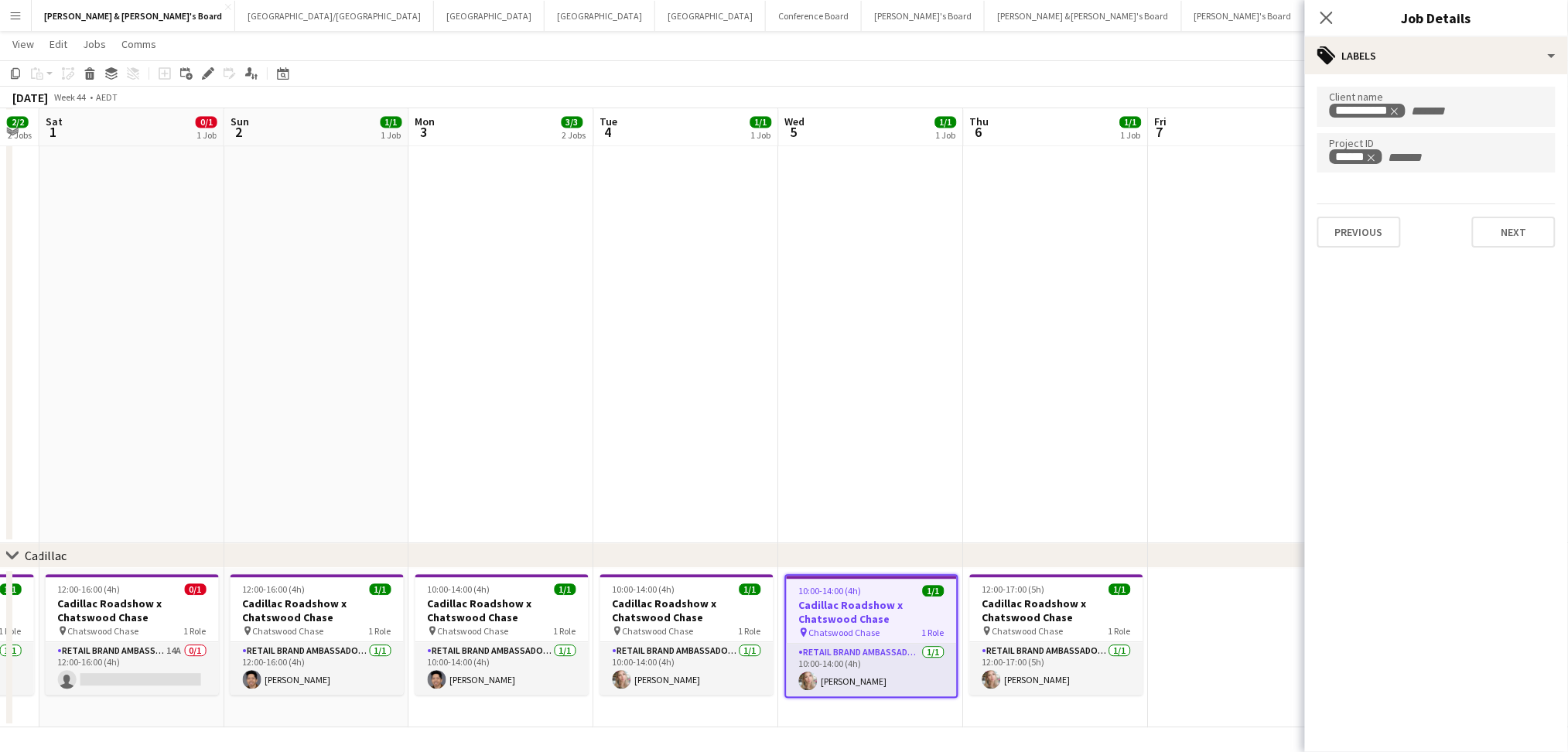
scroll to position [0, 0]
